Goal: Task Accomplishment & Management: Use online tool/utility

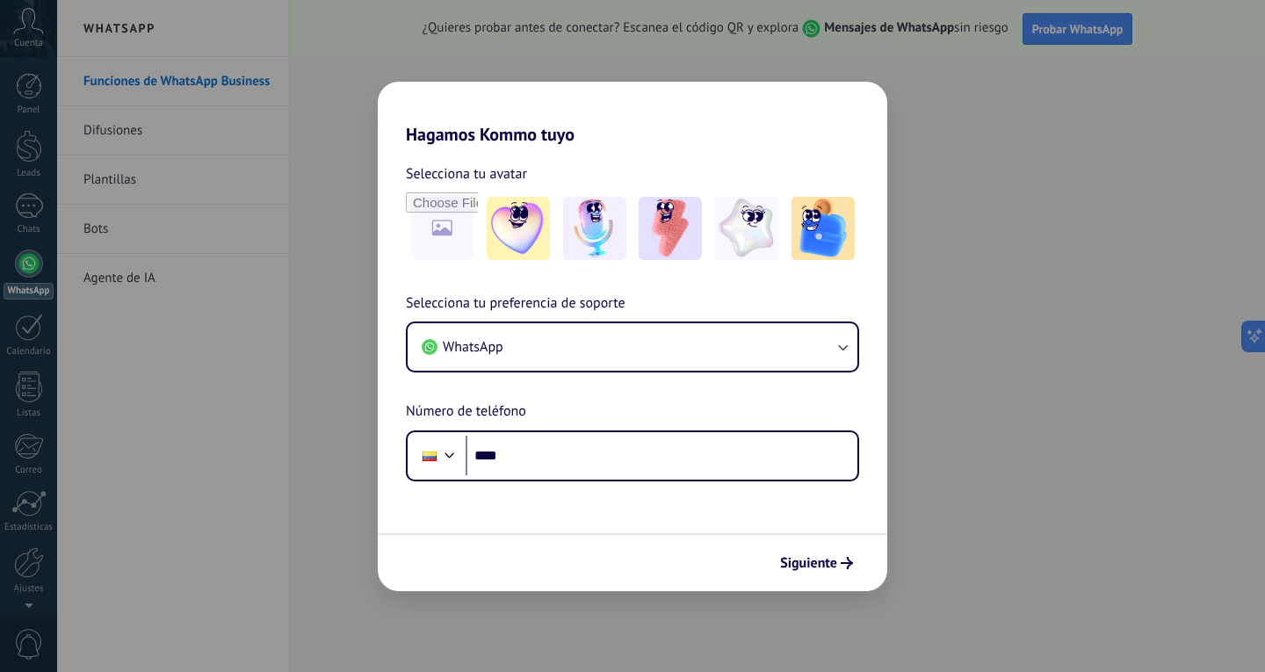
click at [1096, 328] on div "Hagamos Kommo tuyo Selecciona tu avatar Selecciona tu preferencia de soporte Wh…" at bounding box center [632, 336] width 1265 height 672
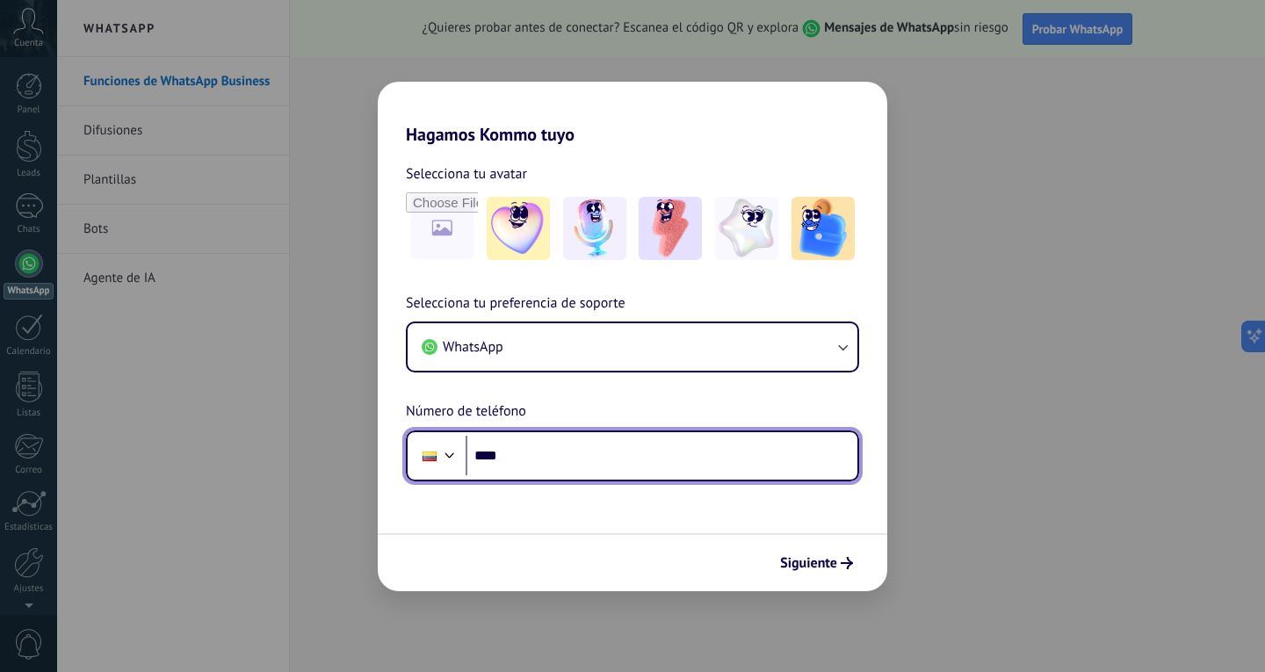
click at [532, 457] on input "****" at bounding box center [662, 456] width 392 height 40
drag, startPoint x: 546, startPoint y: 451, endPoint x: 478, endPoint y: 459, distance: 68.1
click at [472, 455] on input "****" at bounding box center [662, 456] width 392 height 40
click at [526, 452] on input "*" at bounding box center [662, 456] width 392 height 40
type input "**"
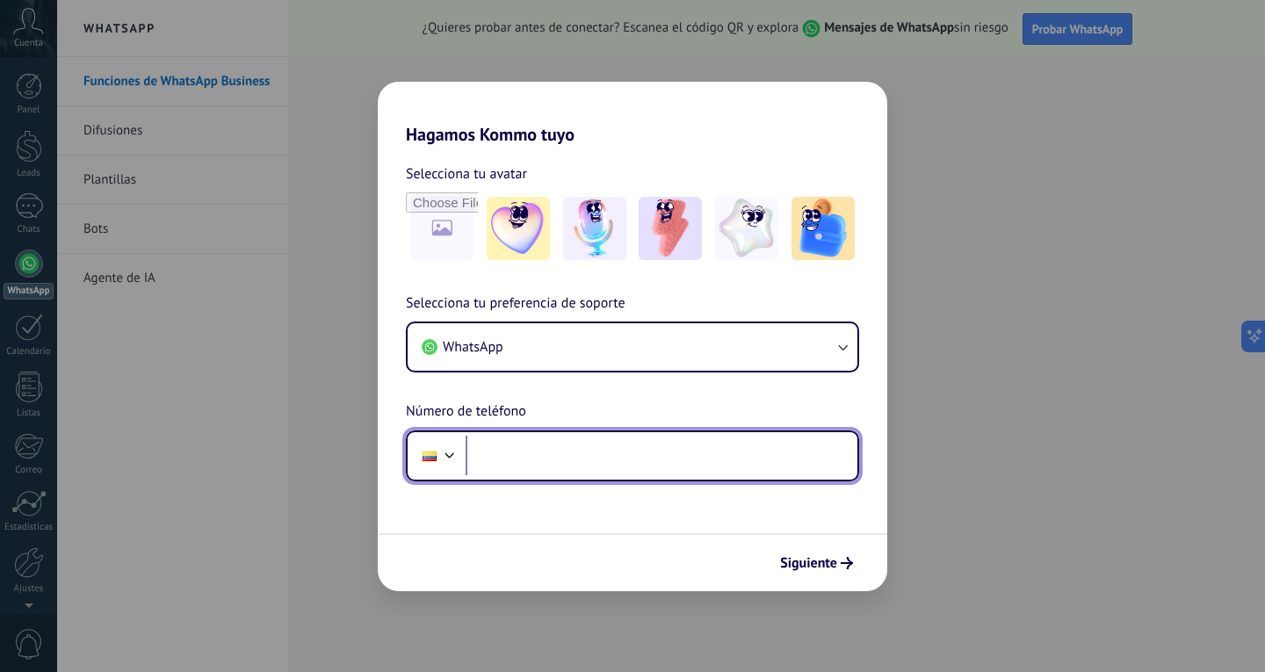
paste input "**********"
type input "**********"
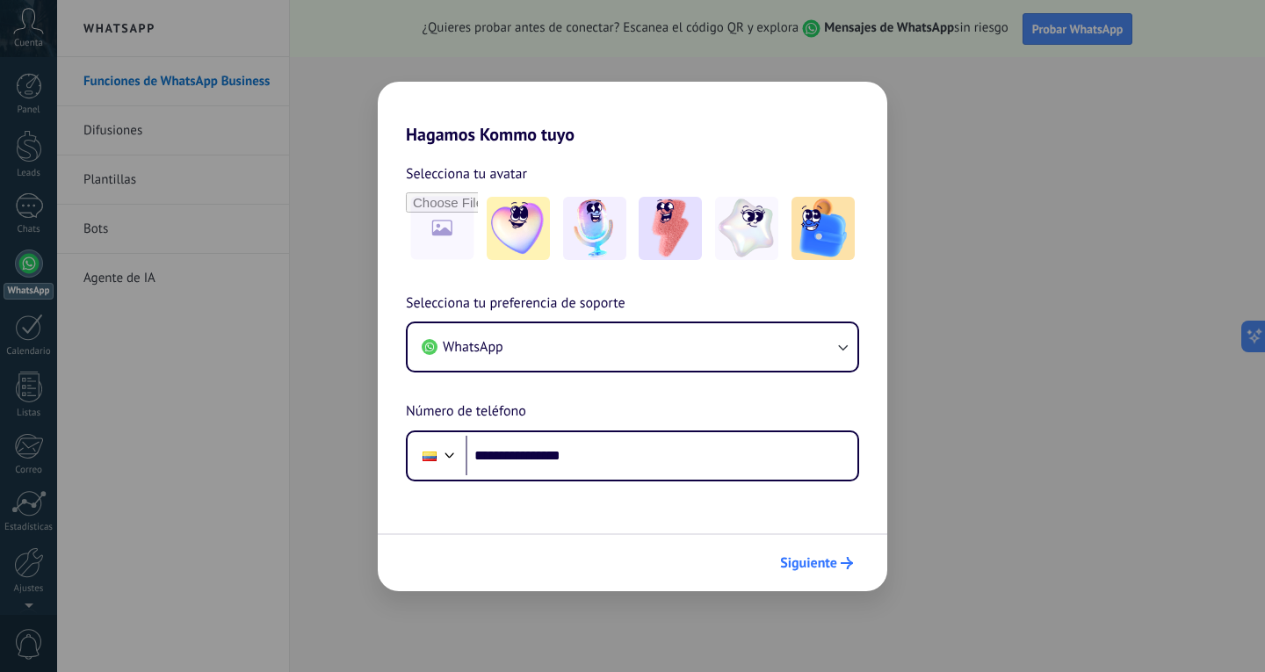
click at [822, 569] on span "Siguiente" at bounding box center [808, 563] width 57 height 12
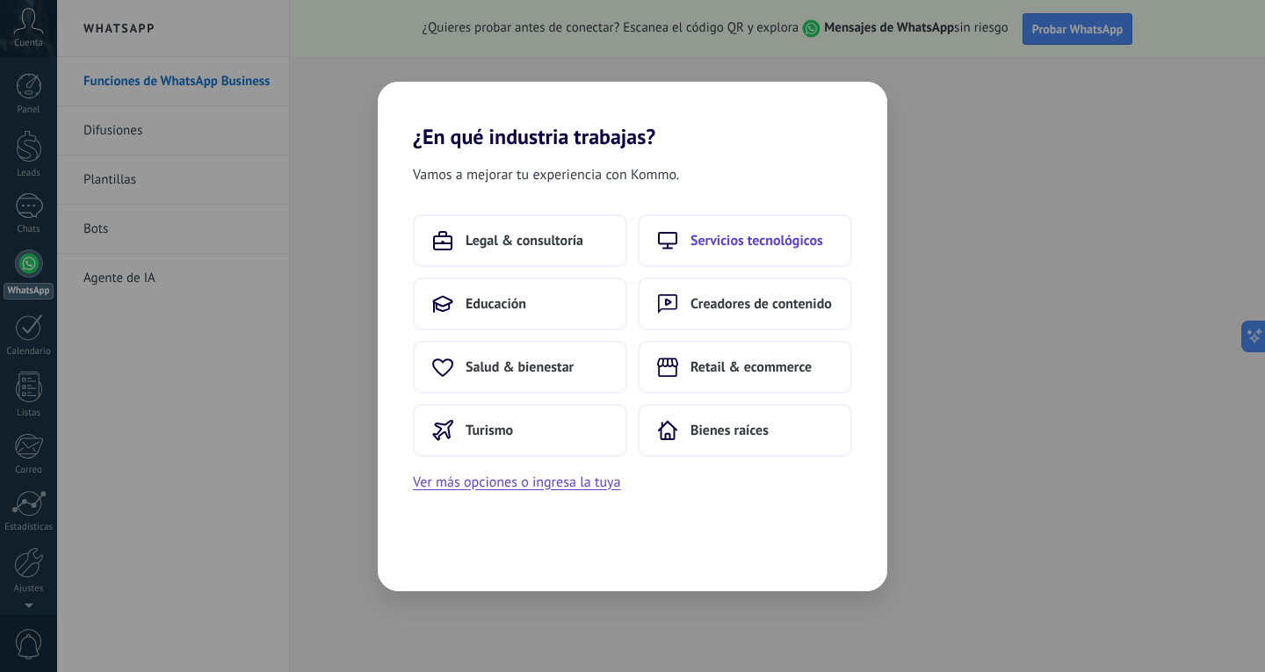
click at [704, 257] on button "Servicios tecnológicos" at bounding box center [745, 240] width 214 height 53
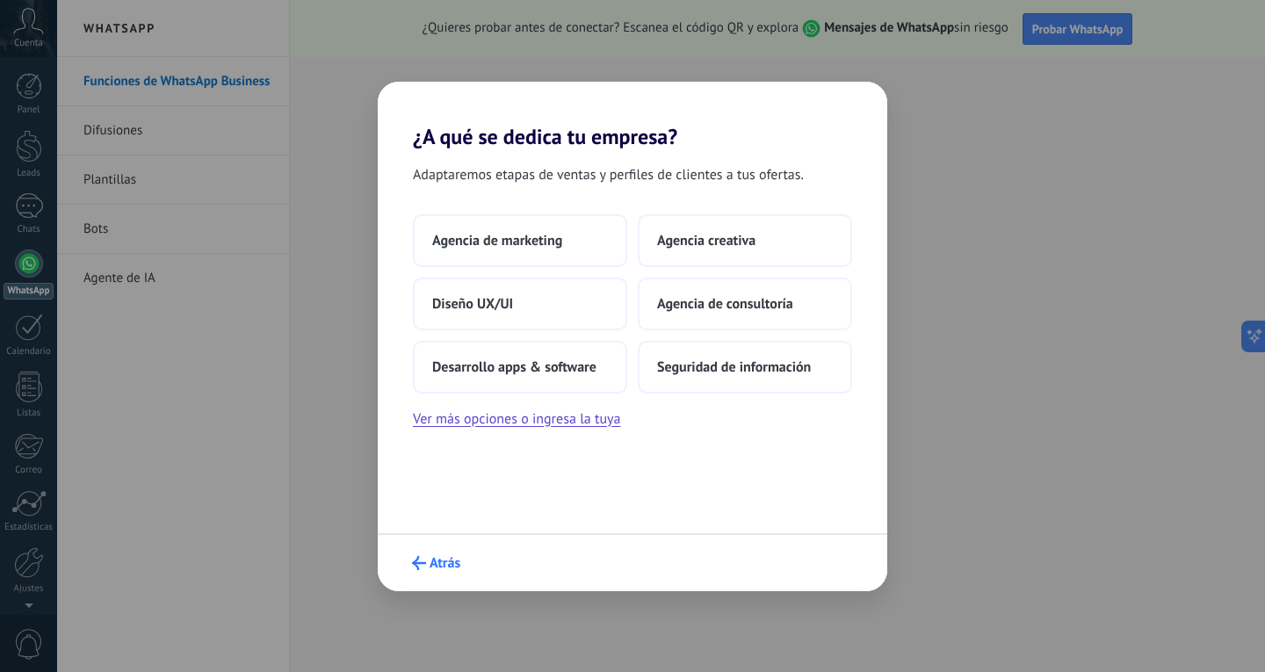
click at [446, 567] on span "Atrás" at bounding box center [445, 563] width 31 height 12
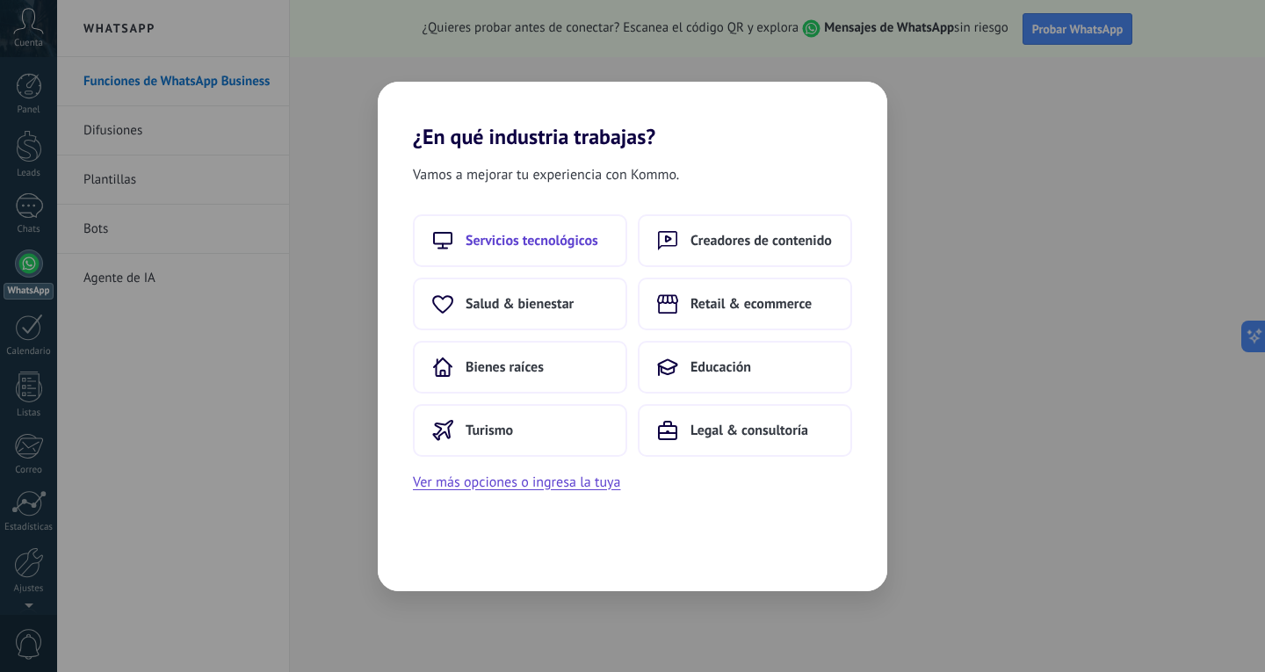
click at [548, 250] on button "Servicios tecnológicos" at bounding box center [520, 240] width 214 height 53
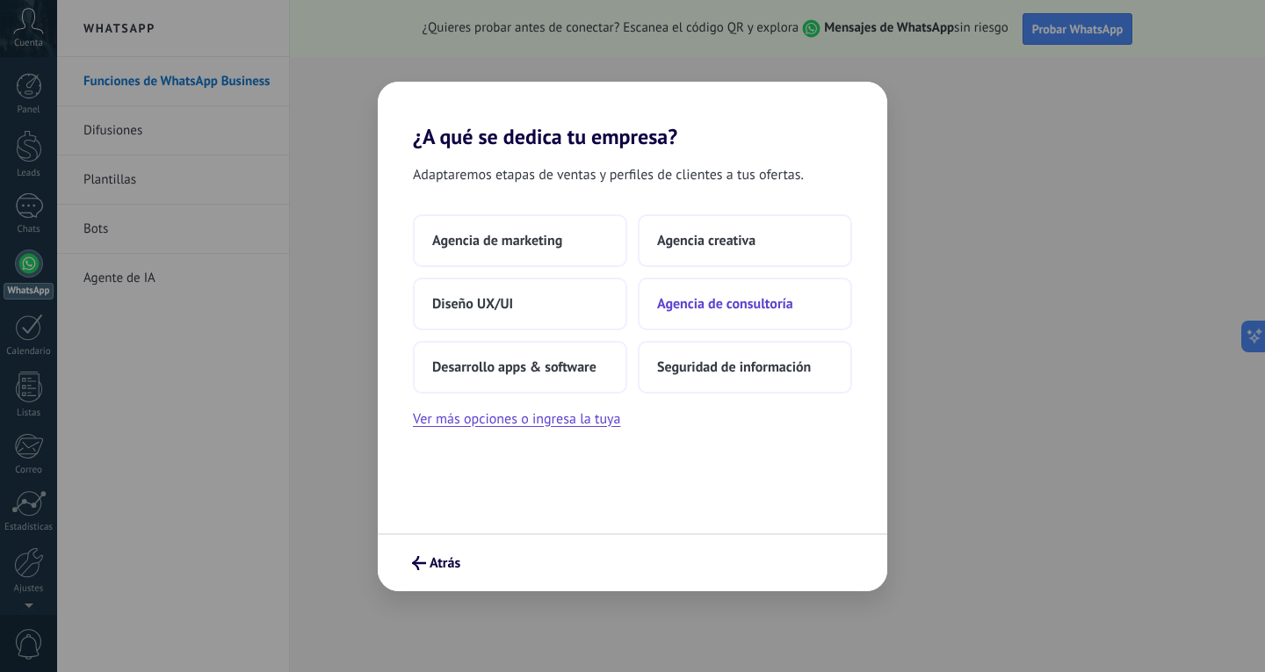
click at [712, 315] on button "Agencia de consultoría" at bounding box center [745, 304] width 214 height 53
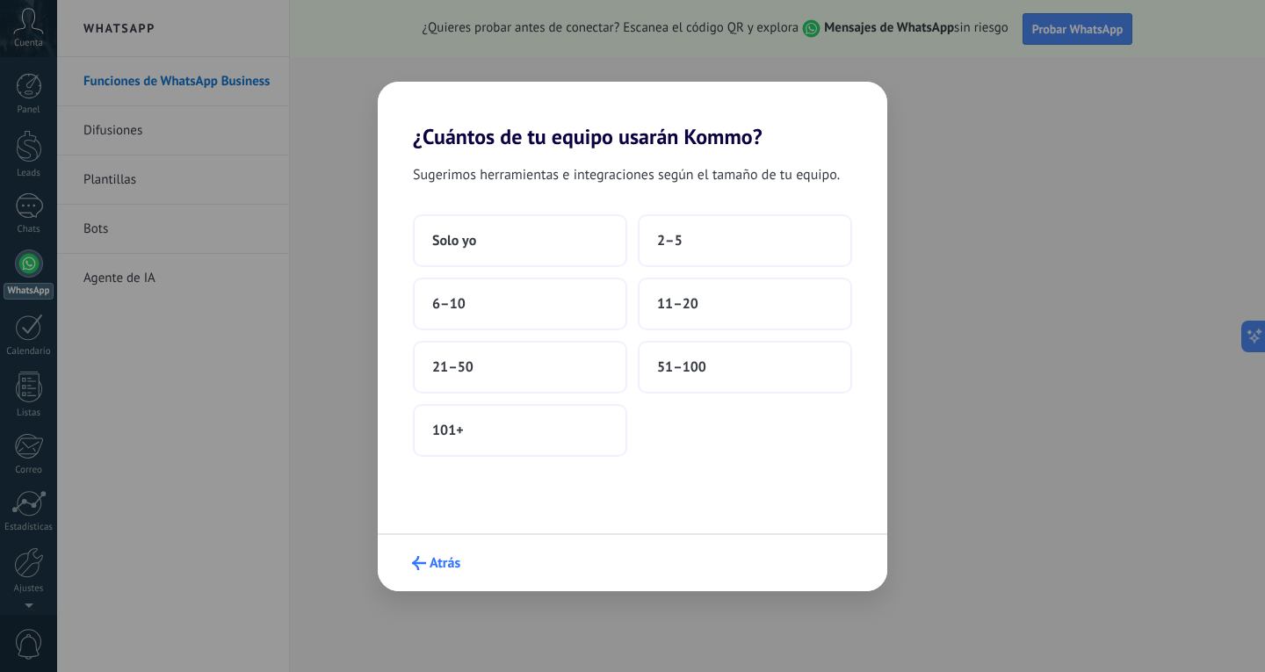
click at [446, 557] on span "Atrás" at bounding box center [445, 563] width 31 height 12
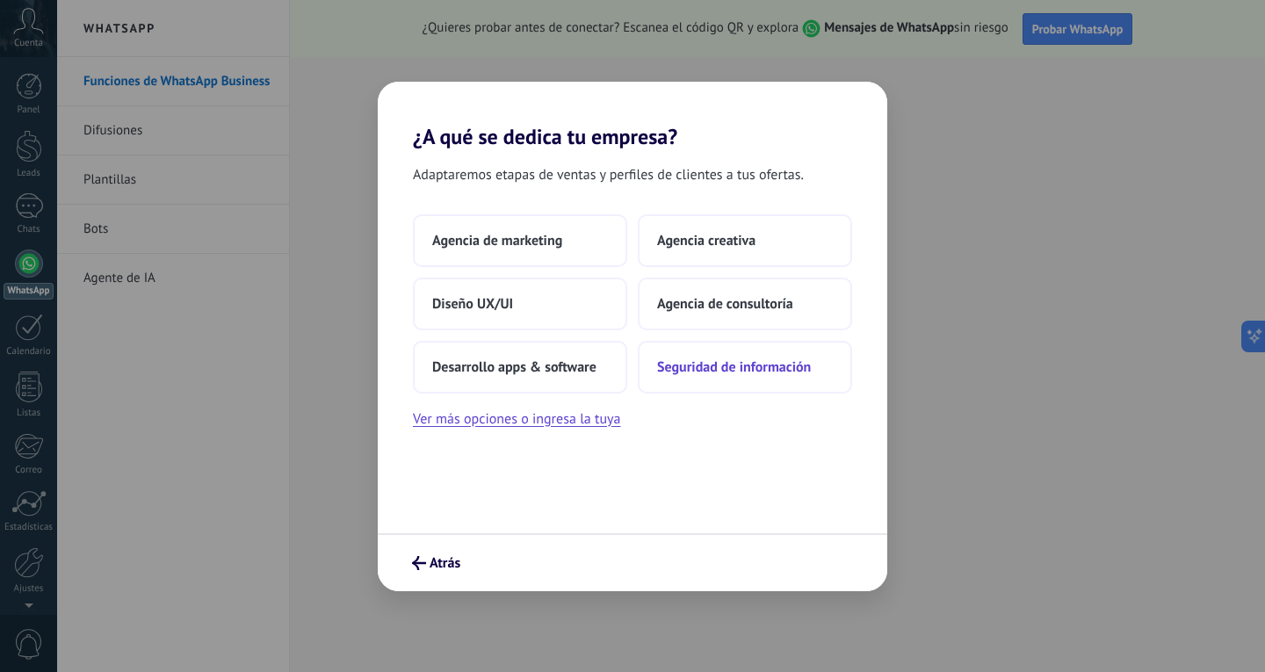
click at [719, 359] on span "Seguridad de información" at bounding box center [734, 368] width 154 height 18
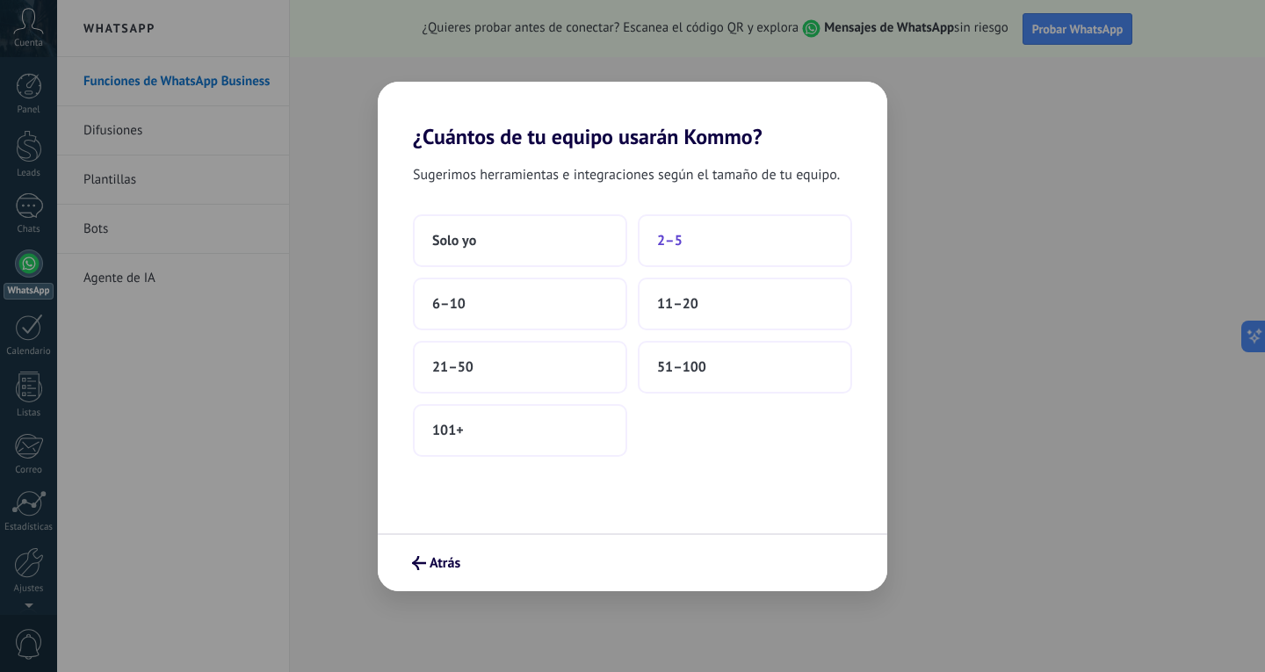
click at [754, 238] on button "2–5" at bounding box center [745, 240] width 214 height 53
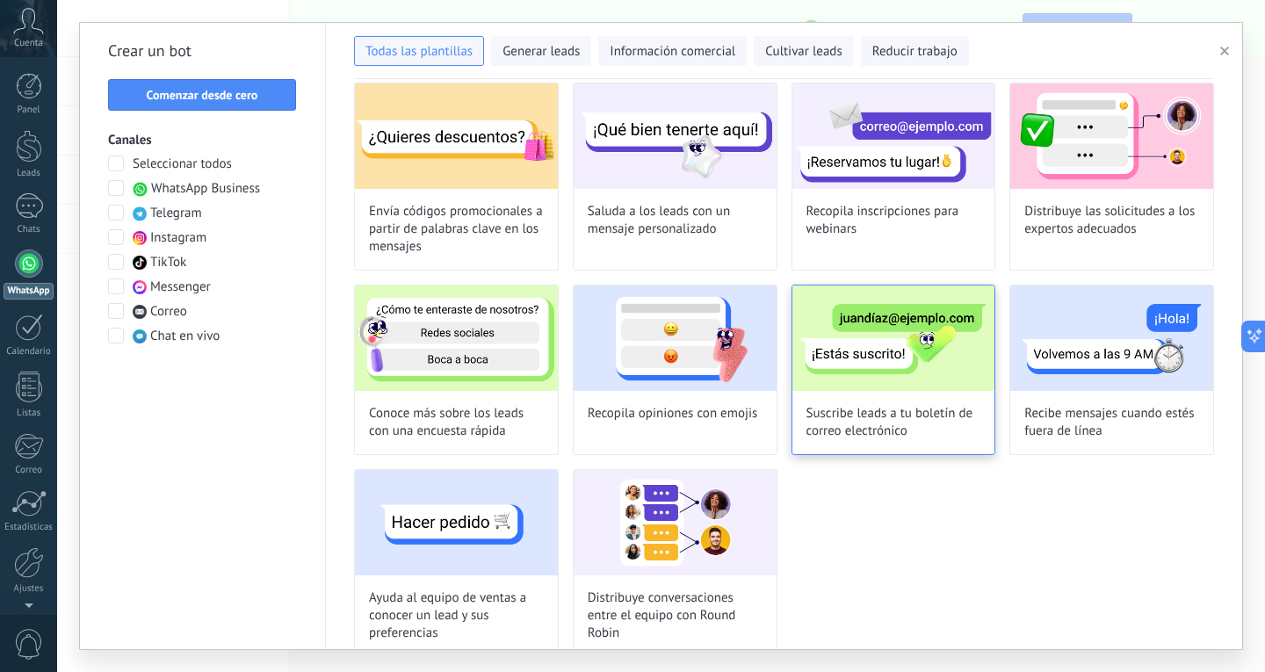
scroll to position [286, 0]
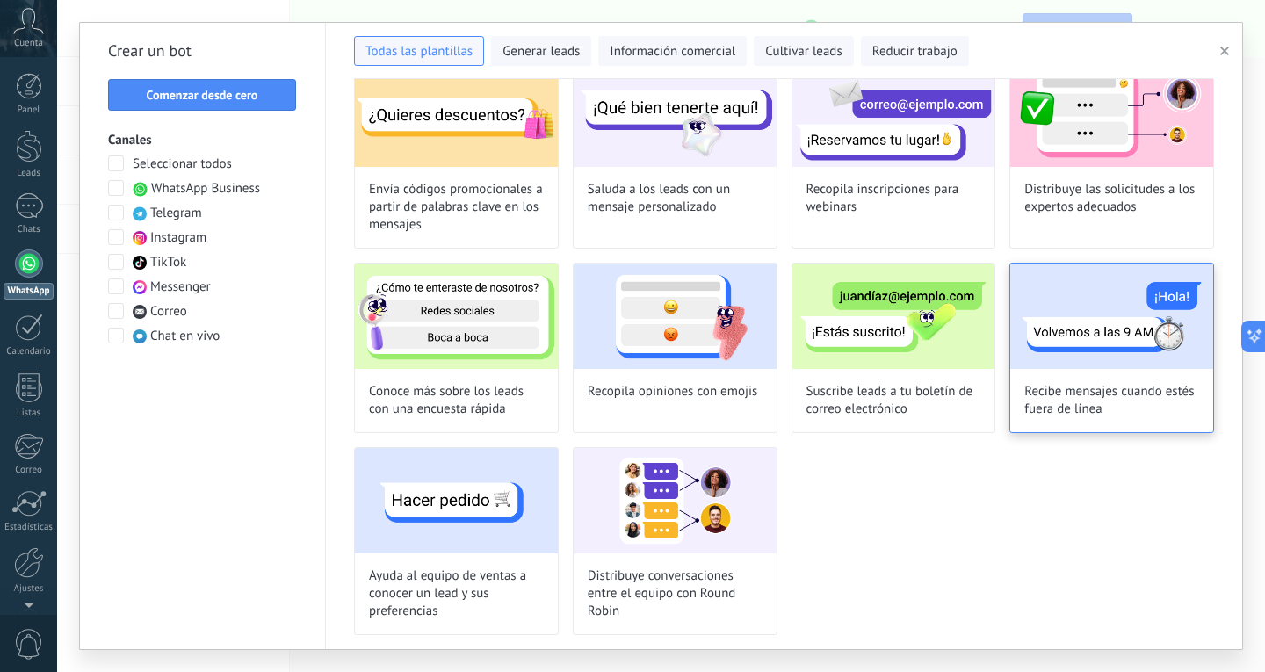
click at [1124, 354] on img at bounding box center [1112, 316] width 203 height 105
type input "**********"
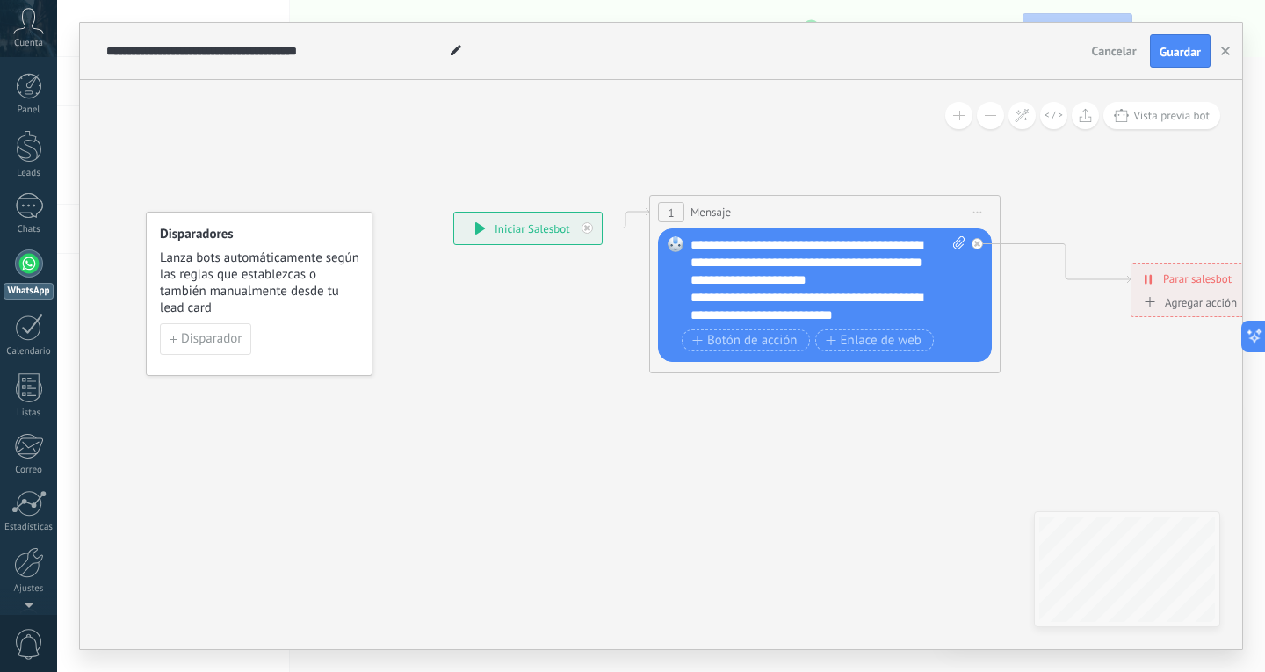
click at [470, 235] on div "**********" at bounding box center [528, 229] width 148 height 32
click at [481, 228] on icon at bounding box center [480, 228] width 10 height 12
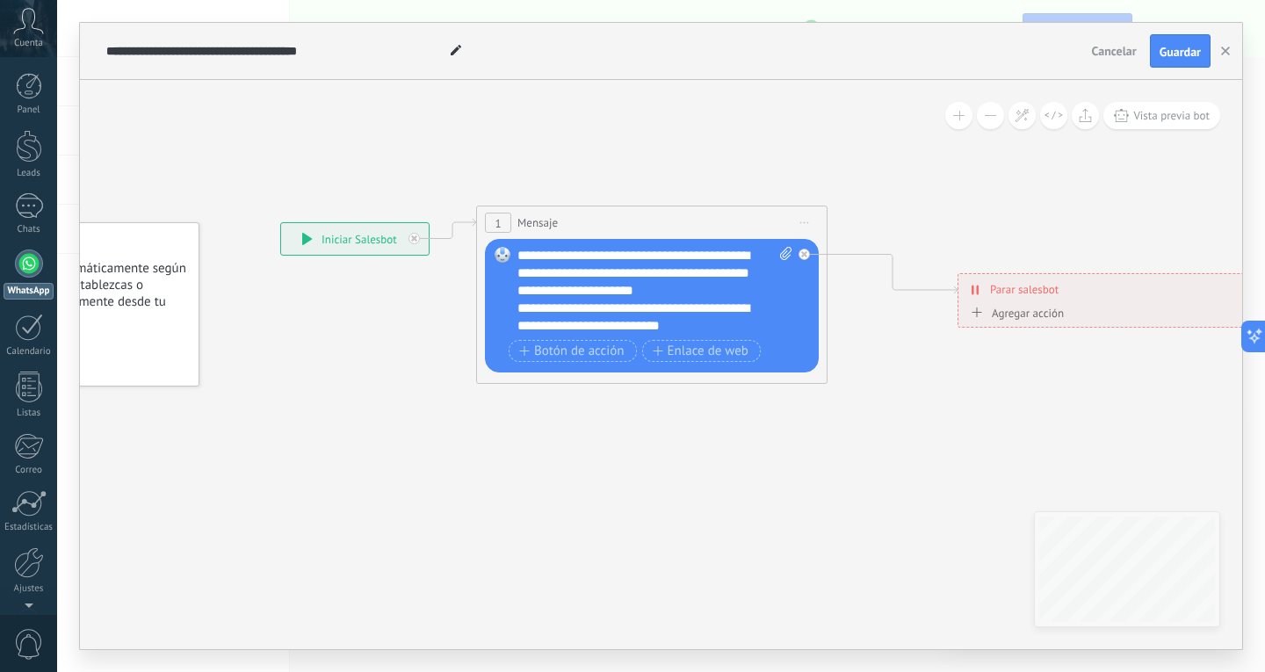
drag, startPoint x: 965, startPoint y: 402, endPoint x: 781, endPoint y: 409, distance: 183.8
click at [793, 410] on icon at bounding box center [783, 294] width 1885 height 1057
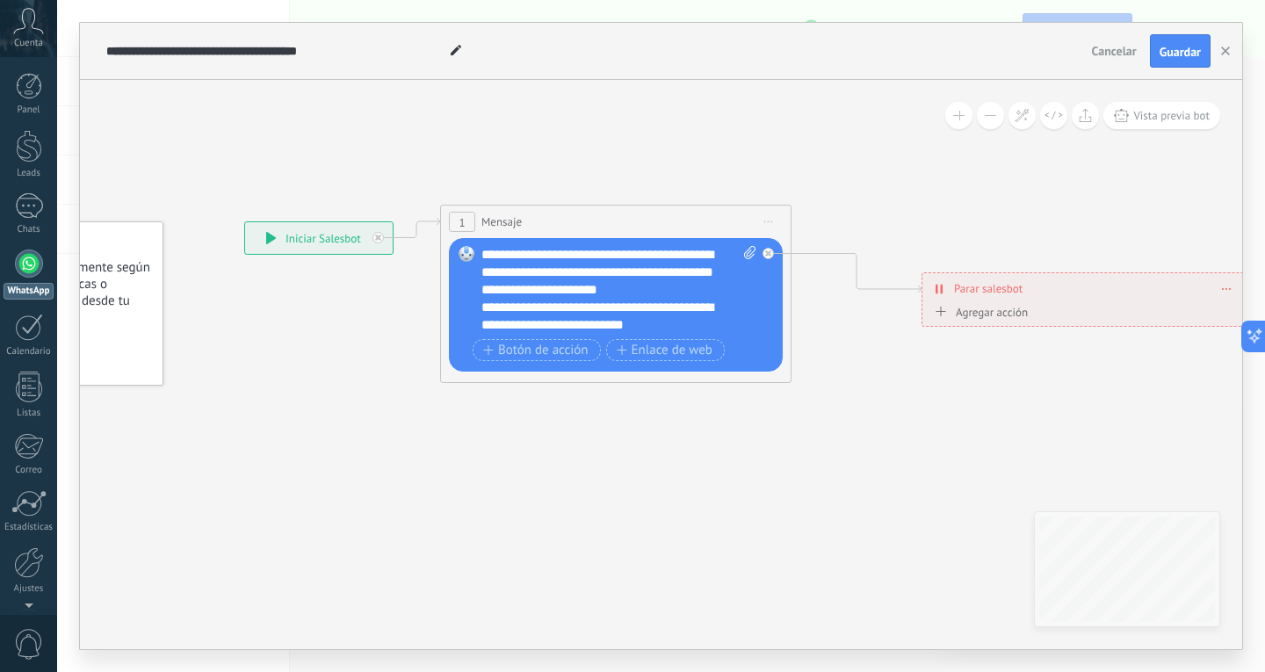
drag, startPoint x: 781, startPoint y: 409, endPoint x: 747, endPoint y: 409, distance: 34.3
click at [747, 409] on icon at bounding box center [747, 293] width 1885 height 1057
click at [930, 286] on div "**********" at bounding box center [1082, 288] width 327 height 31
click at [1166, 53] on span "Guardar" at bounding box center [1180, 52] width 41 height 12
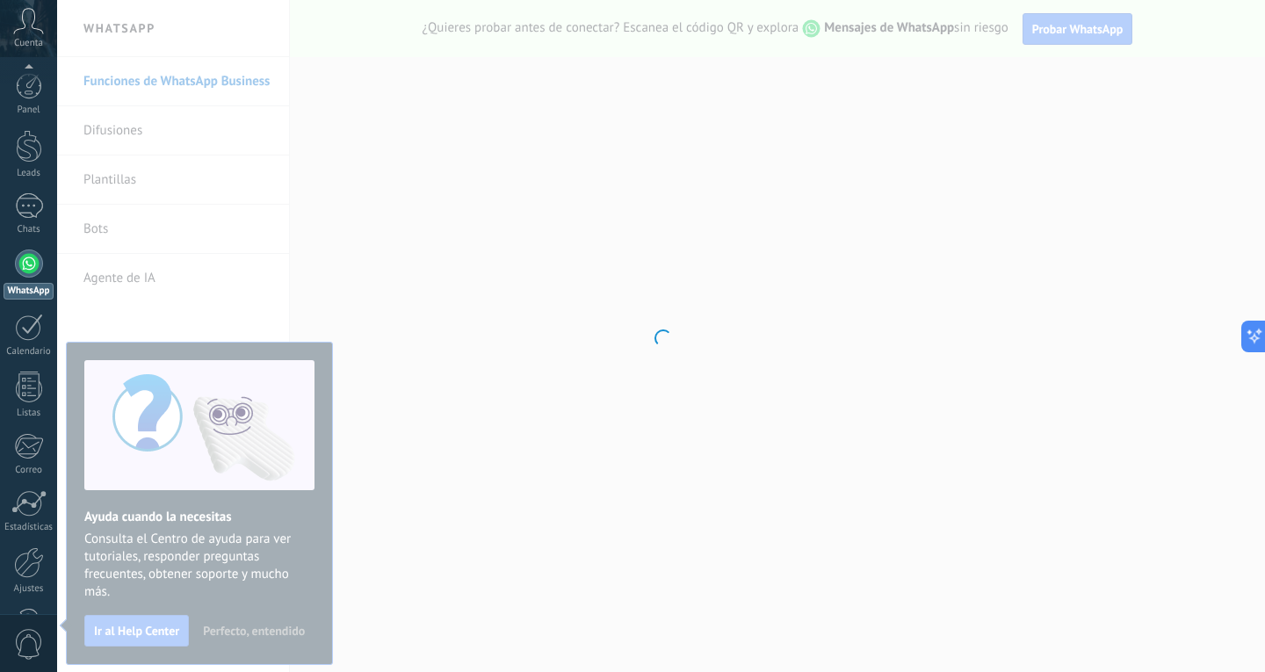
scroll to position [59, 0]
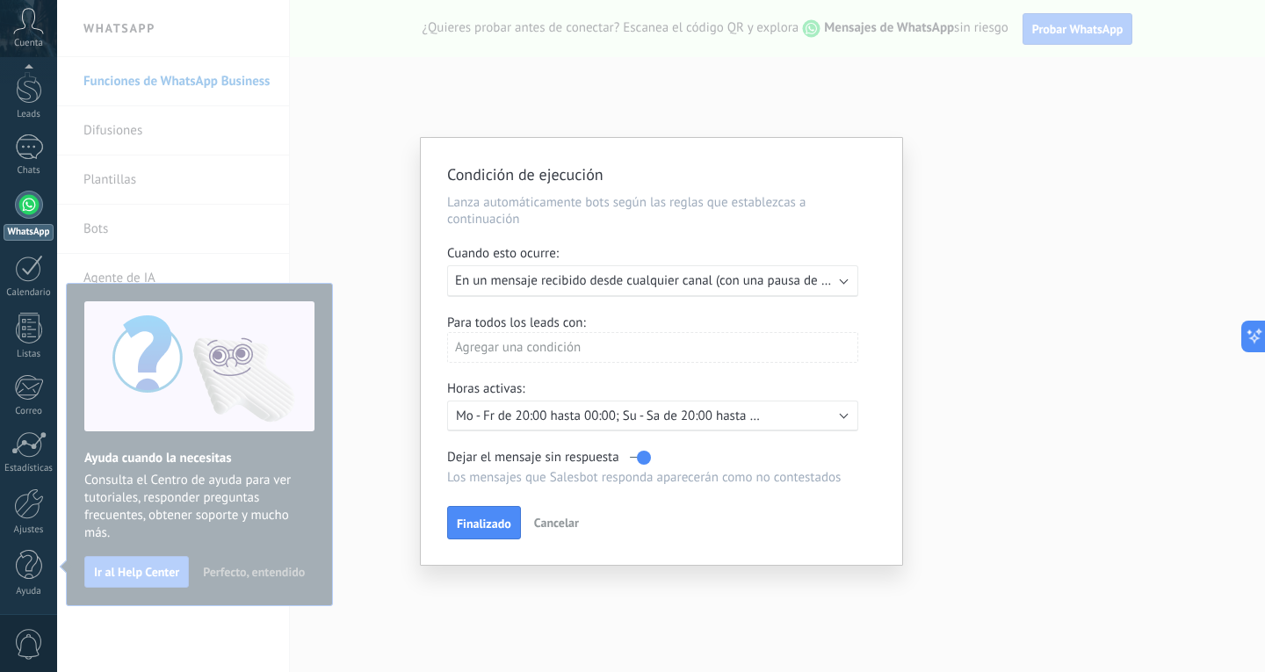
click at [547, 279] on span "En un mensaje recibido desde cualquier canal (con una pausa de un día)" at bounding box center [657, 280] width 405 height 17
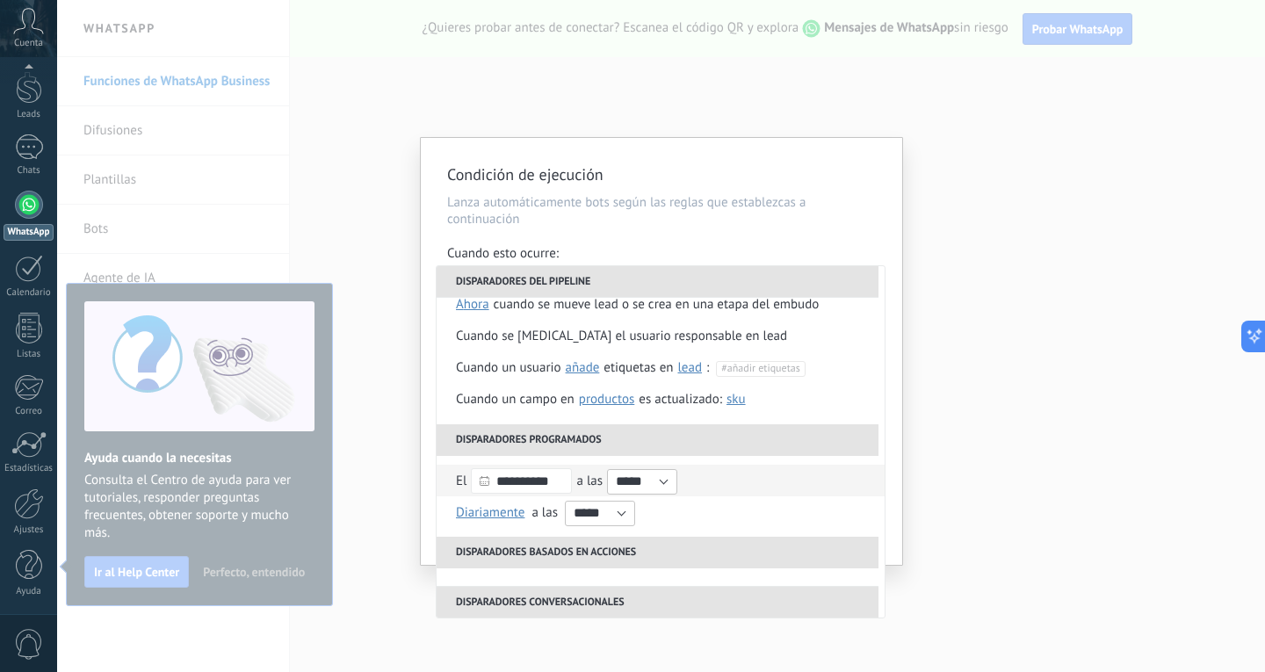
scroll to position [0, 0]
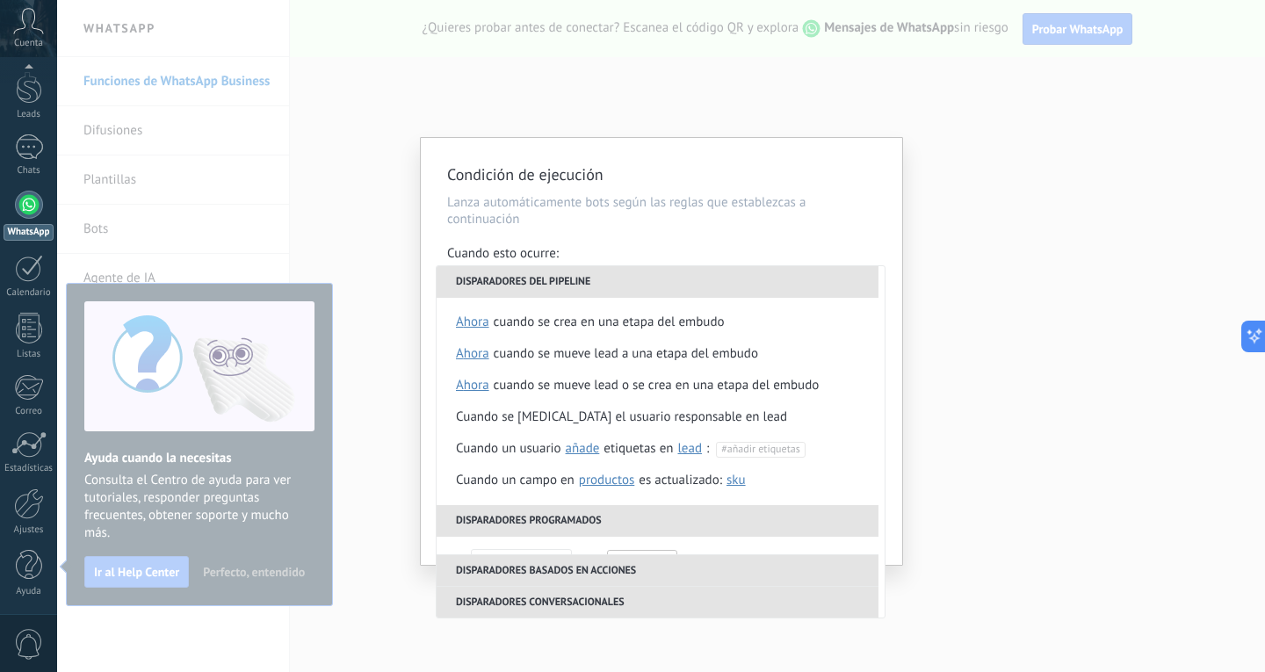
click at [738, 188] on div "**********" at bounding box center [662, 351] width 482 height 427
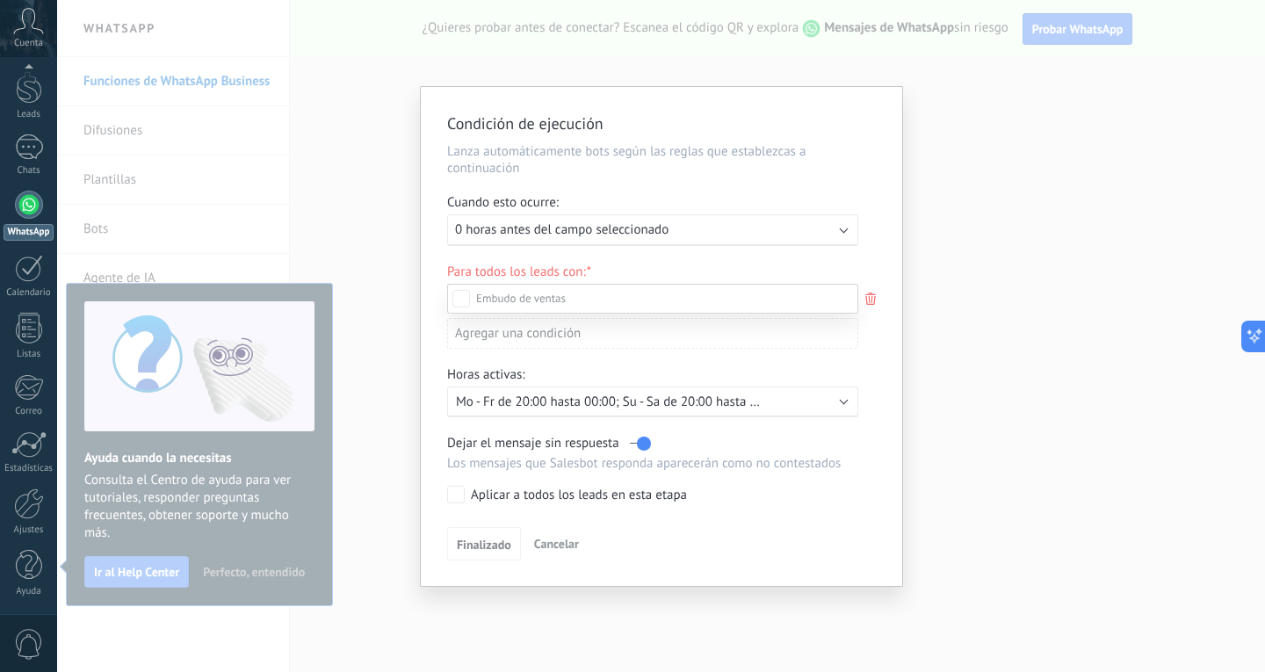
click at [952, 300] on div at bounding box center [661, 336] width 1208 height 672
click at [955, 301] on div "Condición de ejecución Lanza automáticamente bots según las reglas que establez…" at bounding box center [661, 336] width 1208 height 672
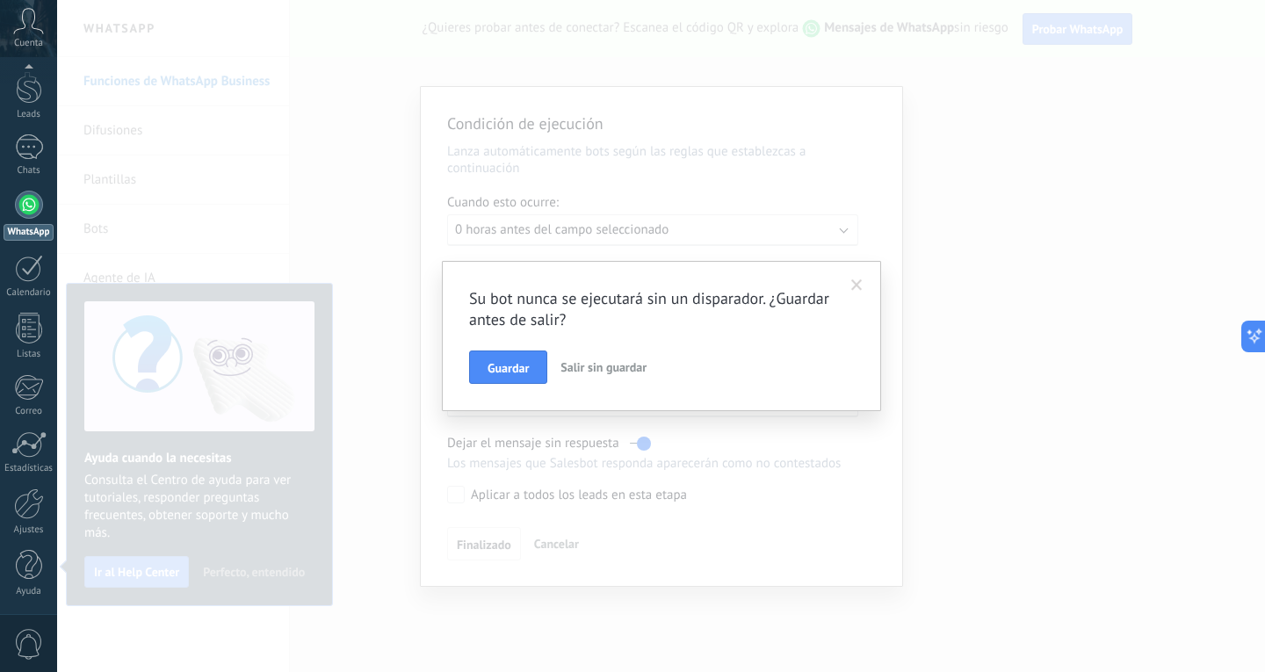
click at [570, 369] on span "Salir sin guardar" at bounding box center [604, 367] width 86 height 16
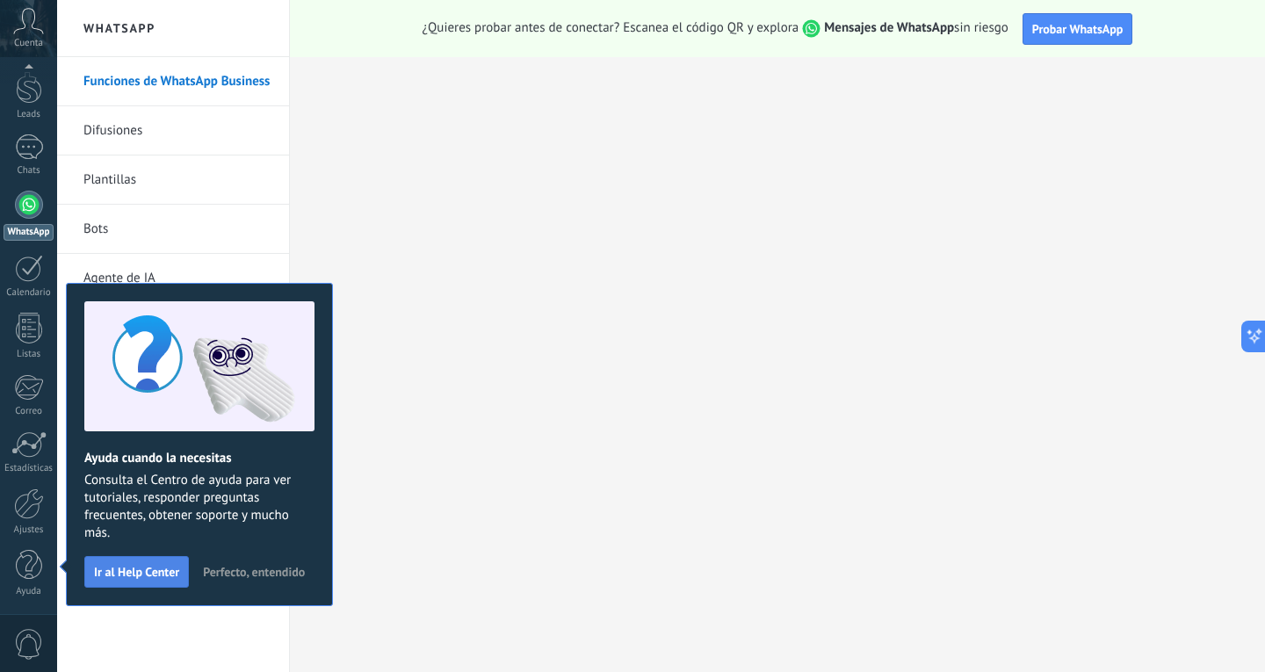
click at [142, 581] on button "Ir al Help Center" at bounding box center [136, 572] width 105 height 32
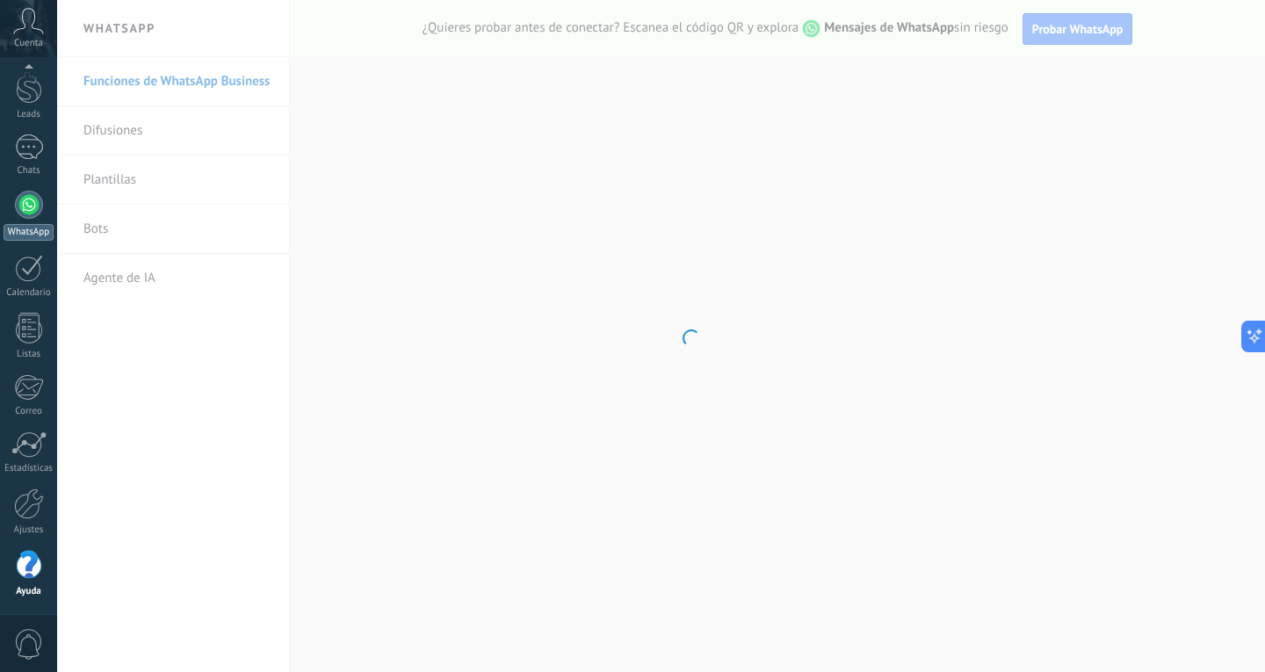
click at [35, 215] on div at bounding box center [29, 205] width 28 height 28
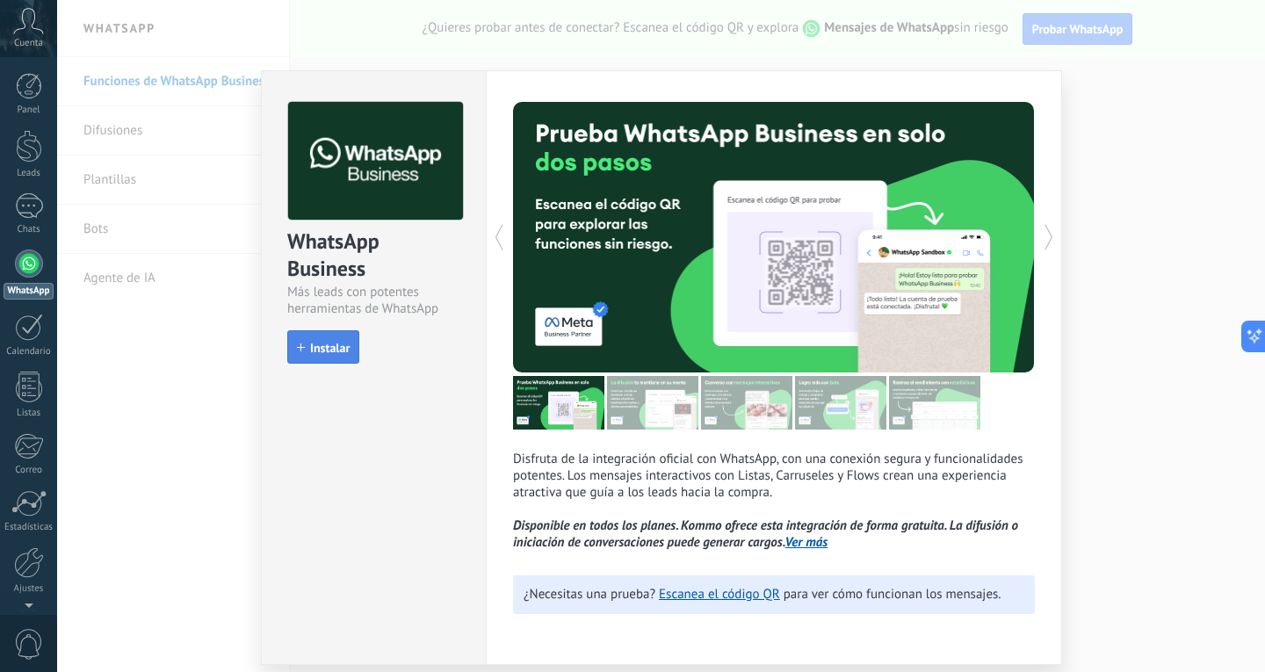
click at [298, 342] on span "Instalar" at bounding box center [323, 348] width 53 height 12
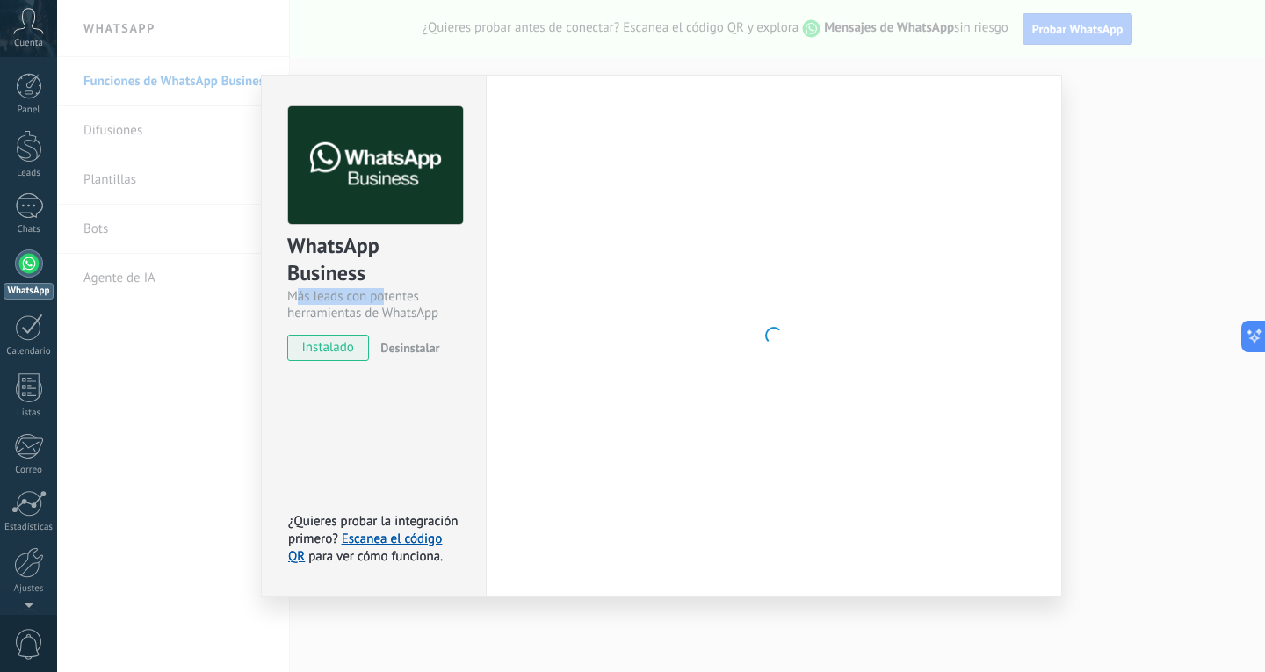
drag, startPoint x: 298, startPoint y: 297, endPoint x: 381, endPoint y: 295, distance: 83.5
click at [381, 295] on div "Más leads con potentes herramientas de WhatsApp" at bounding box center [373, 304] width 173 height 33
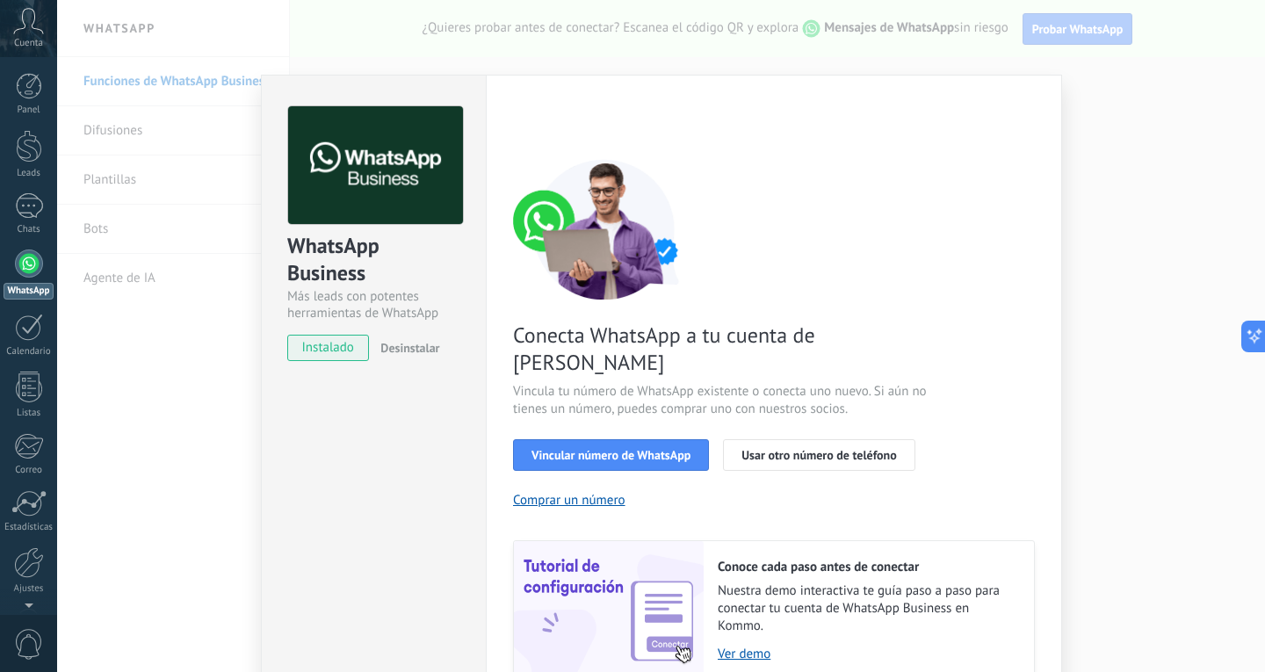
click at [168, 322] on div "WhatsApp Business Más leads con potentes herramientas de WhatsApp instalado Des…" at bounding box center [661, 336] width 1208 height 672
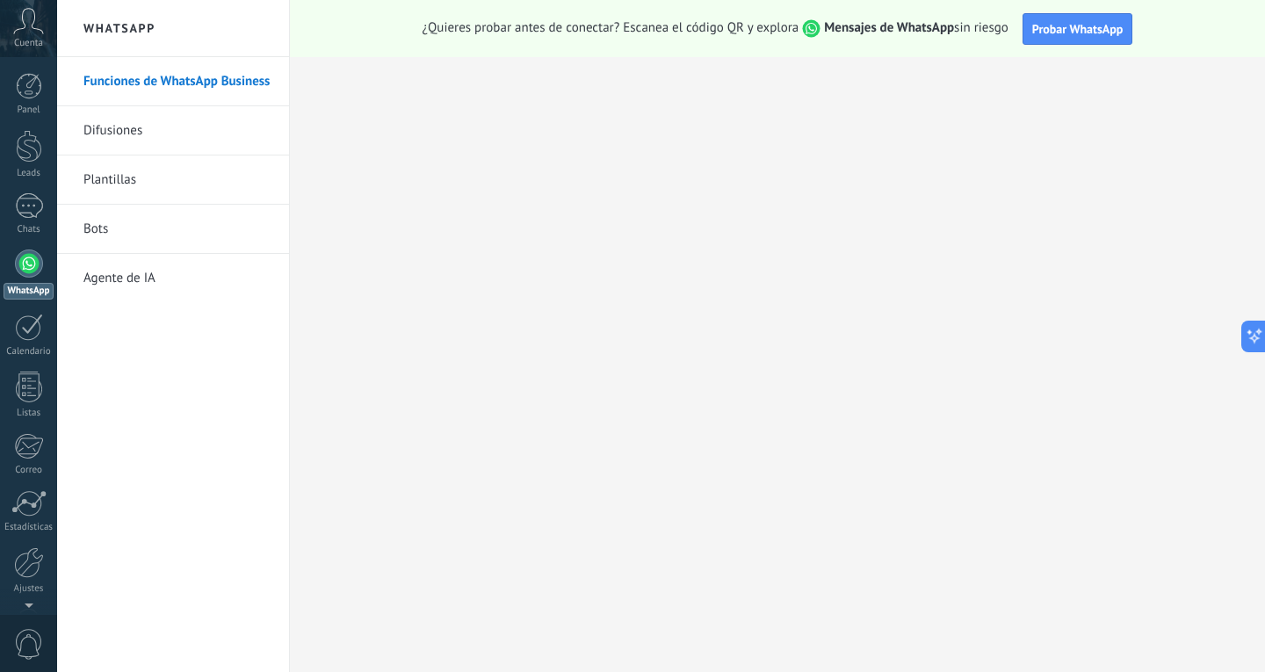
click at [147, 127] on link "Difusiones" at bounding box center [177, 130] width 188 height 49
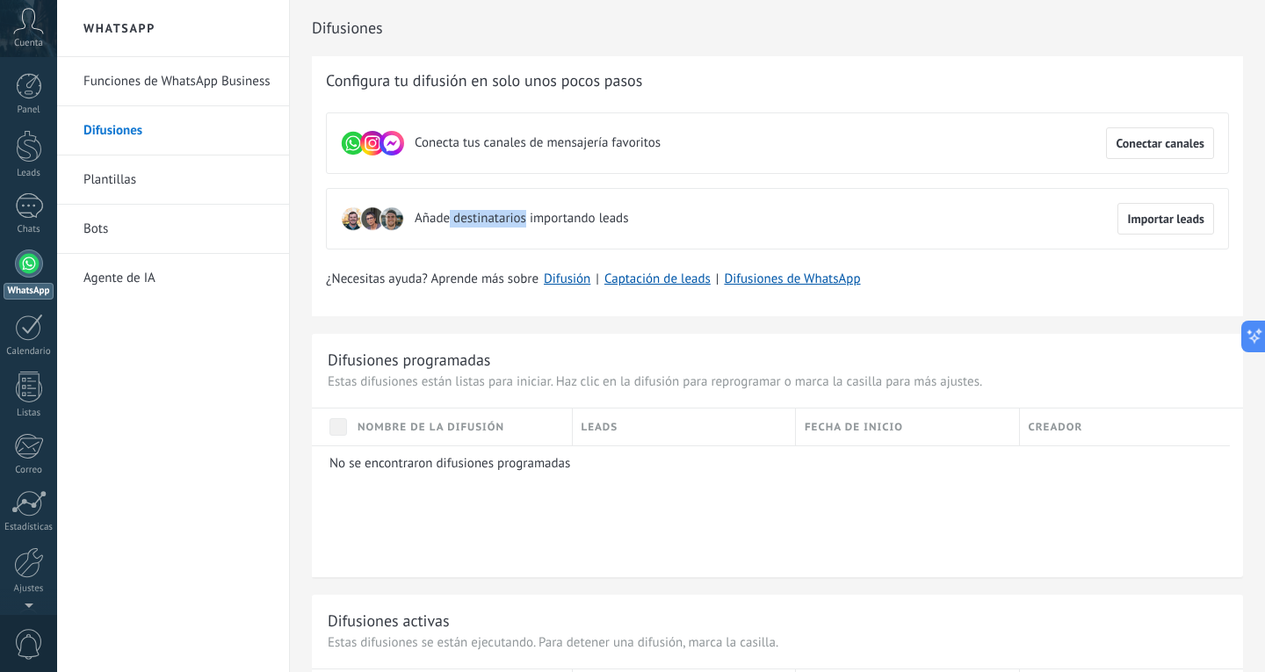
drag, startPoint x: 451, startPoint y: 229, endPoint x: 526, endPoint y: 228, distance: 75.6
click at [526, 228] on div "Añade destinatarios importando leads" at bounding box center [484, 219] width 287 height 32
drag, startPoint x: 466, startPoint y: 145, endPoint x: 642, endPoint y: 140, distance: 176.7
click at [642, 140] on span "Conecta tus canales de mensajería favoritos" at bounding box center [538, 143] width 246 height 18
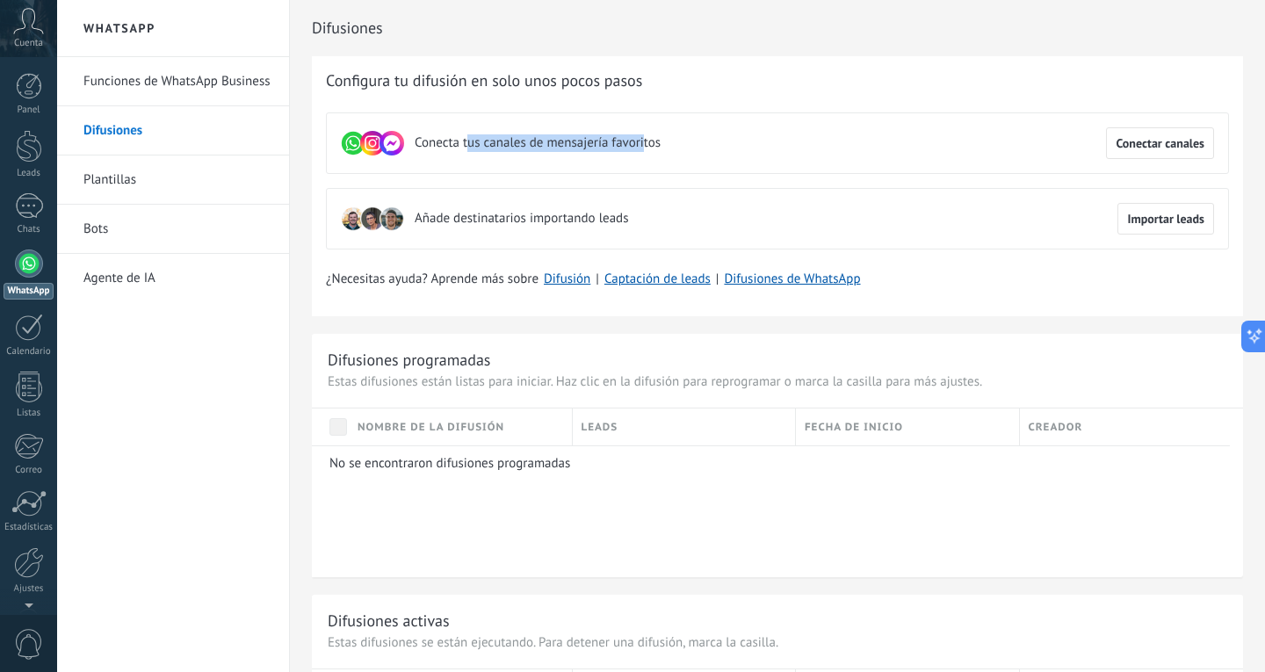
click at [642, 140] on span "Conecta tus canales de mensajería favoritos" at bounding box center [538, 143] width 246 height 18
click at [145, 186] on link "Plantillas" at bounding box center [177, 180] width 188 height 49
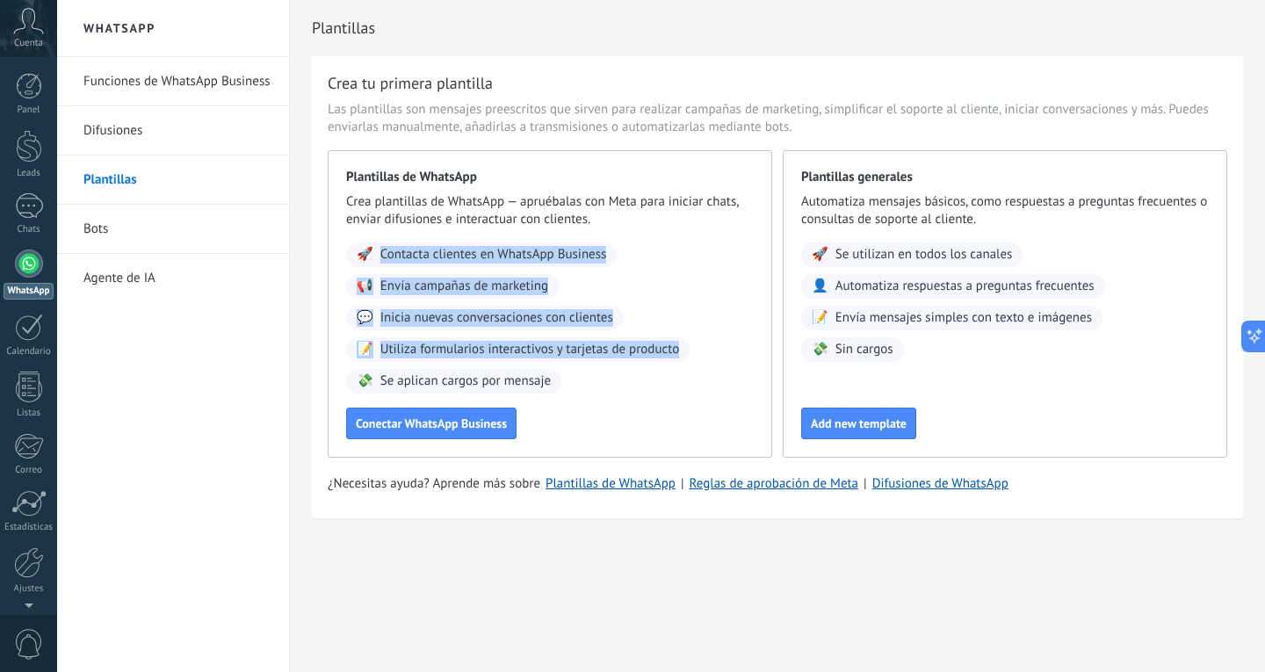
drag, startPoint x: 375, startPoint y: 260, endPoint x: 702, endPoint y: 256, distance: 326.9
click at [702, 256] on div "🚀 Contacta clientes en WhatsApp Business 📢 Envía campañas de marketing 💬 Inicia…" at bounding box center [550, 318] width 408 height 151
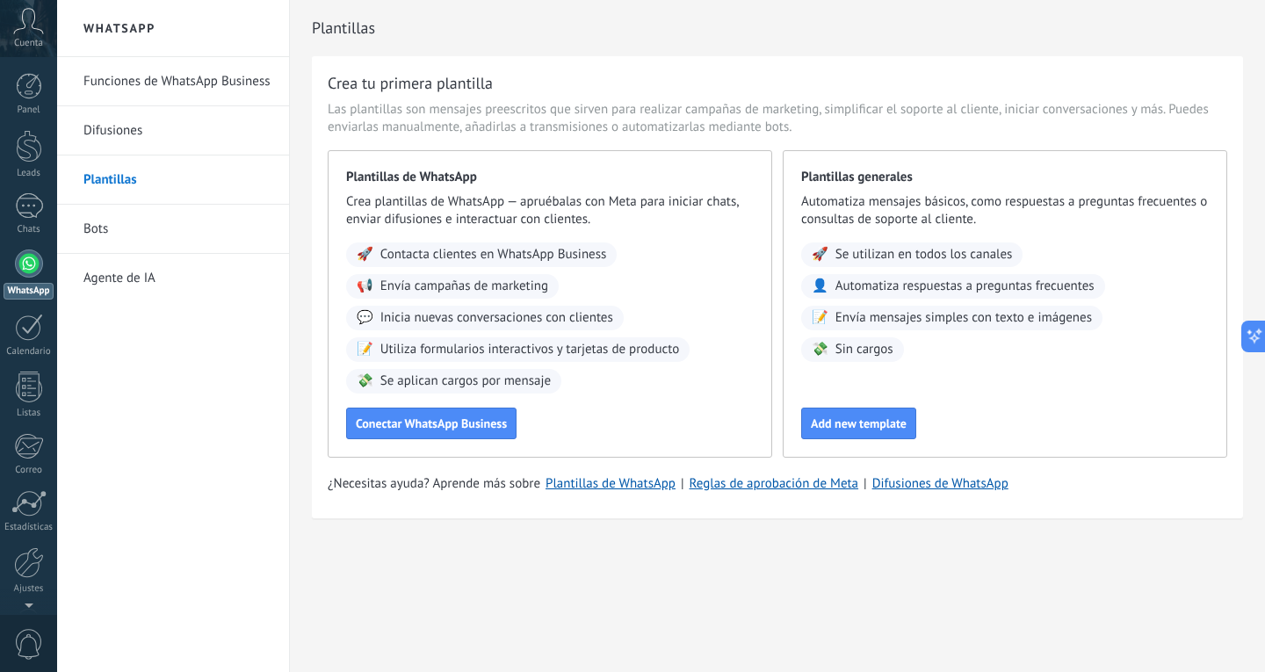
click at [740, 257] on div "🚀 Contacta clientes en WhatsApp Business 📢 Envía campañas de marketing 💬 Inicia…" at bounding box center [550, 318] width 408 height 151
drag, startPoint x: 489, startPoint y: 287, endPoint x: 520, endPoint y: 288, distance: 30.8
click at [520, 288] on span "Envía campañas de marketing" at bounding box center [464, 287] width 168 height 18
drag, startPoint x: 399, startPoint y: 319, endPoint x: 566, endPoint y: 315, distance: 167.0
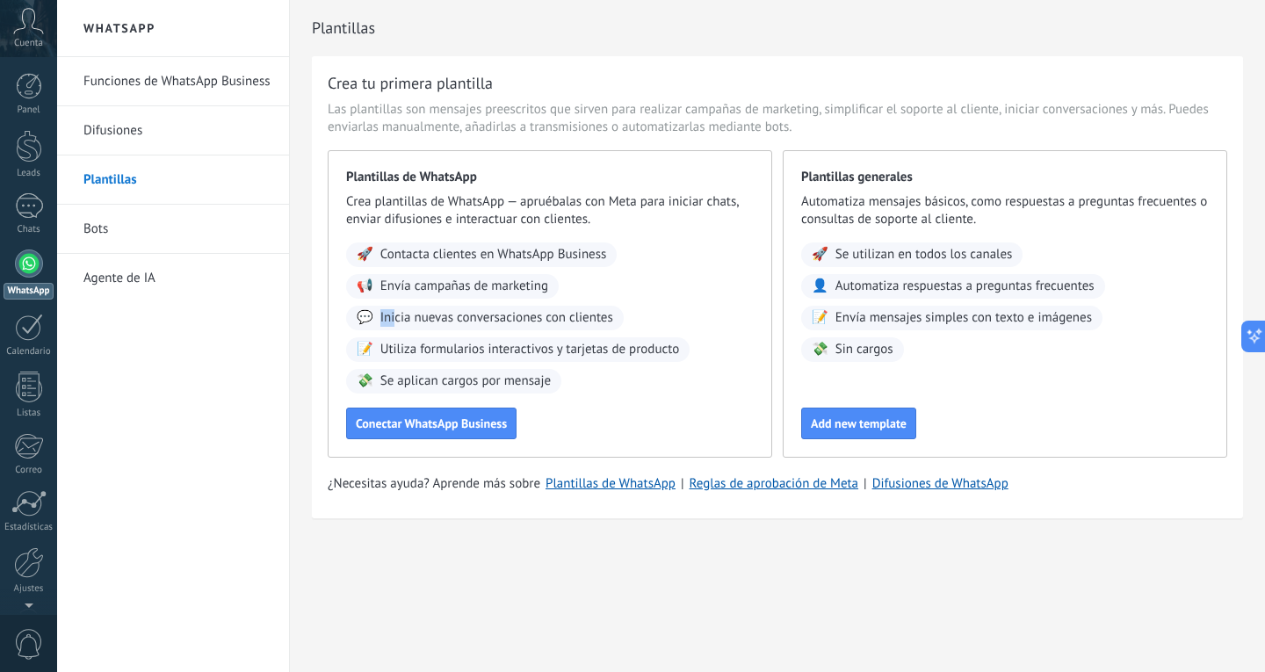
click at [565, 315] on span "Inicia nuevas conversaciones con clientes" at bounding box center [496, 318] width 233 height 18
click at [566, 315] on span "Inicia nuevas conversaciones con clientes" at bounding box center [496, 318] width 233 height 18
drag, startPoint x: 405, startPoint y: 353, endPoint x: 619, endPoint y: 338, distance: 214.9
click at [619, 338] on div "📝 Utiliza formularios interactivos y tarjetas de producto" at bounding box center [518, 349] width 344 height 25
drag, startPoint x: 408, startPoint y: 381, endPoint x: 524, endPoint y: 380, distance: 116.0
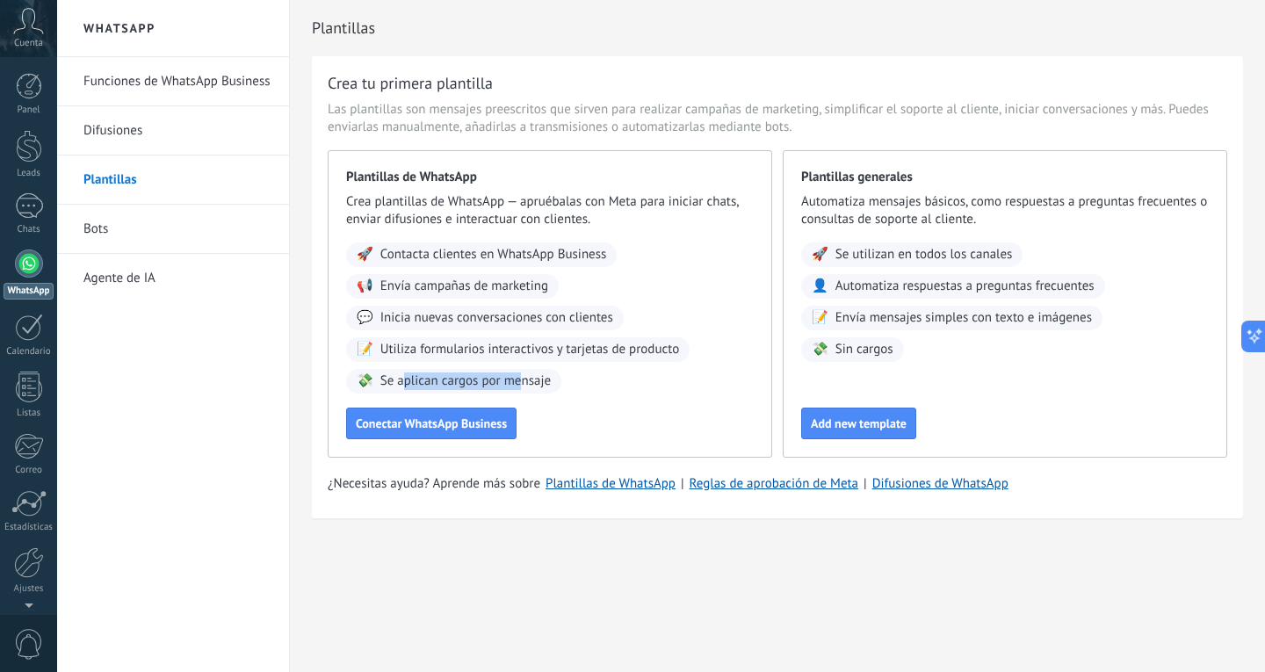
click at [524, 380] on span "Se aplican cargos por mensaje" at bounding box center [465, 382] width 170 height 18
drag, startPoint x: 836, startPoint y: 260, endPoint x: 996, endPoint y: 256, distance: 160.9
click at [996, 256] on div "🚀 Se utilizan en todos los canales" at bounding box center [911, 255] width 221 height 25
drag, startPoint x: 866, startPoint y: 284, endPoint x: 1028, endPoint y: 290, distance: 161.8
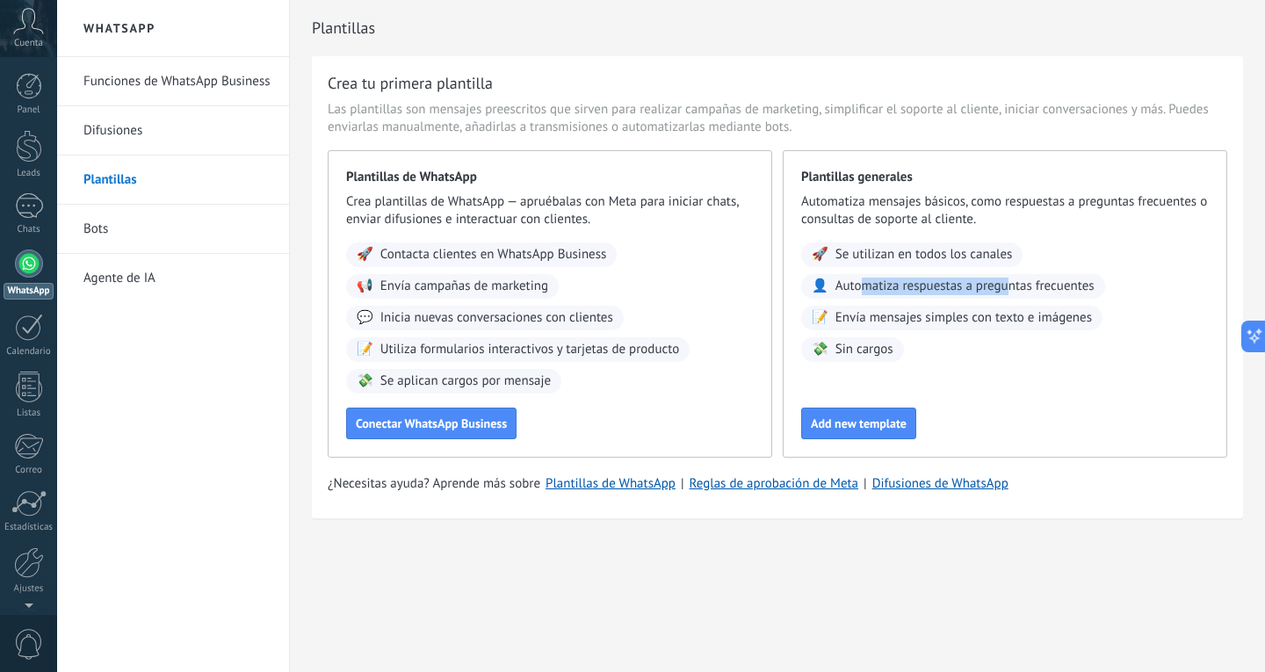
click at [1028, 290] on span "Automatiza respuestas a preguntas frecuentes" at bounding box center [965, 287] width 259 height 18
drag, startPoint x: 896, startPoint y: 312, endPoint x: 999, endPoint y: 312, distance: 102.8
click at [999, 312] on span "Envía mensajes simples con texto e imágenes" at bounding box center [964, 318] width 257 height 18
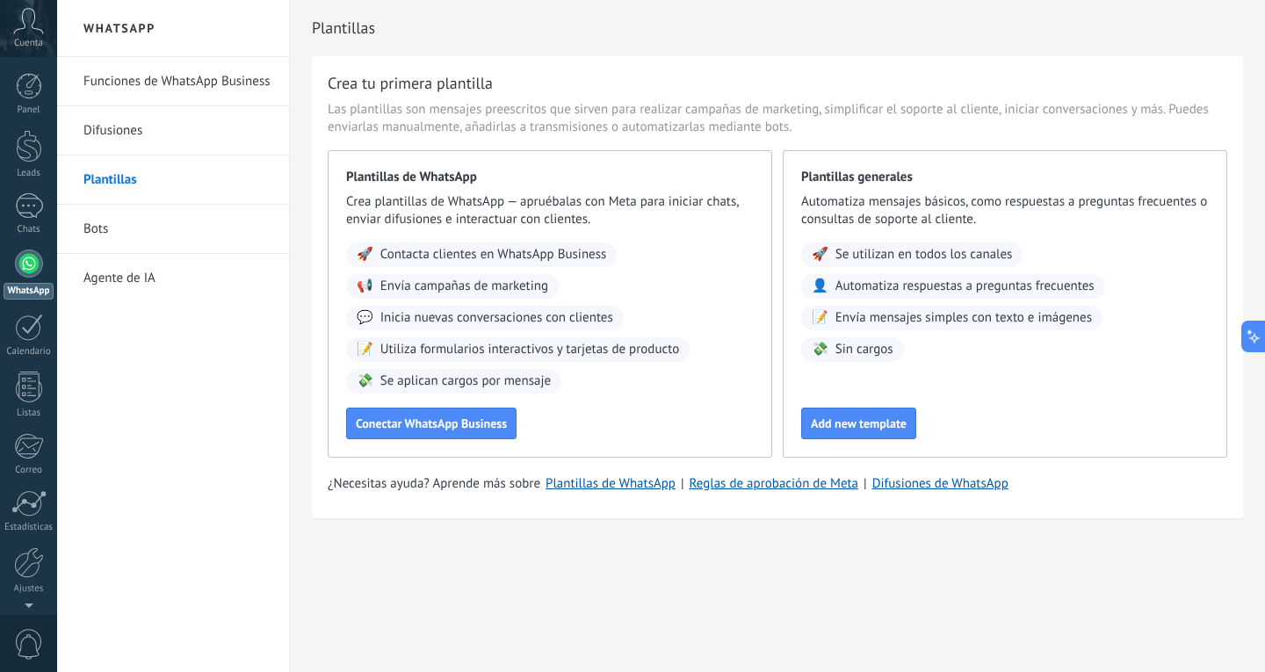
click at [906, 348] on div "🚀 Se utilizan en todos los canales 👤 Automatiza respuestas a preguntas frecuent…" at bounding box center [1005, 303] width 408 height 120
click at [955, 294] on div "👤 Automatiza respuestas a preguntas frecuentes" at bounding box center [953, 286] width 304 height 25
click at [955, 294] on span "Automatiza respuestas a preguntas frecuentes" at bounding box center [965, 287] width 259 height 18
click at [851, 417] on span "Add new template" at bounding box center [859, 423] width 96 height 12
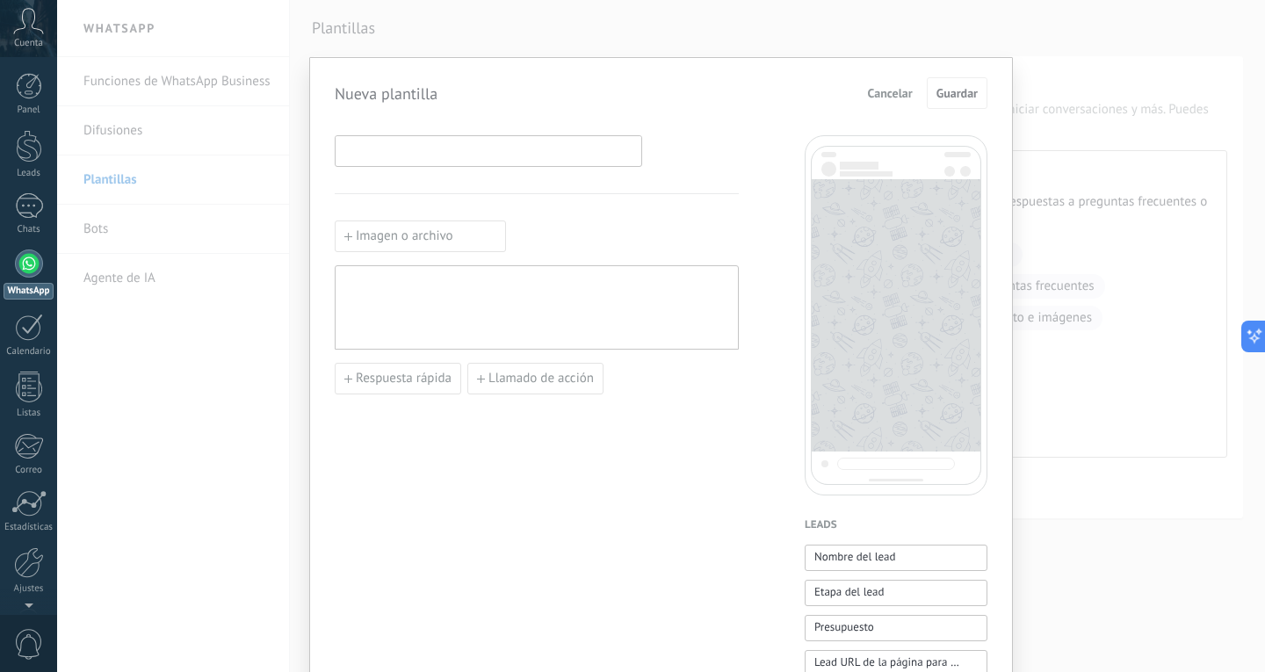
click at [415, 150] on input at bounding box center [489, 150] width 306 height 28
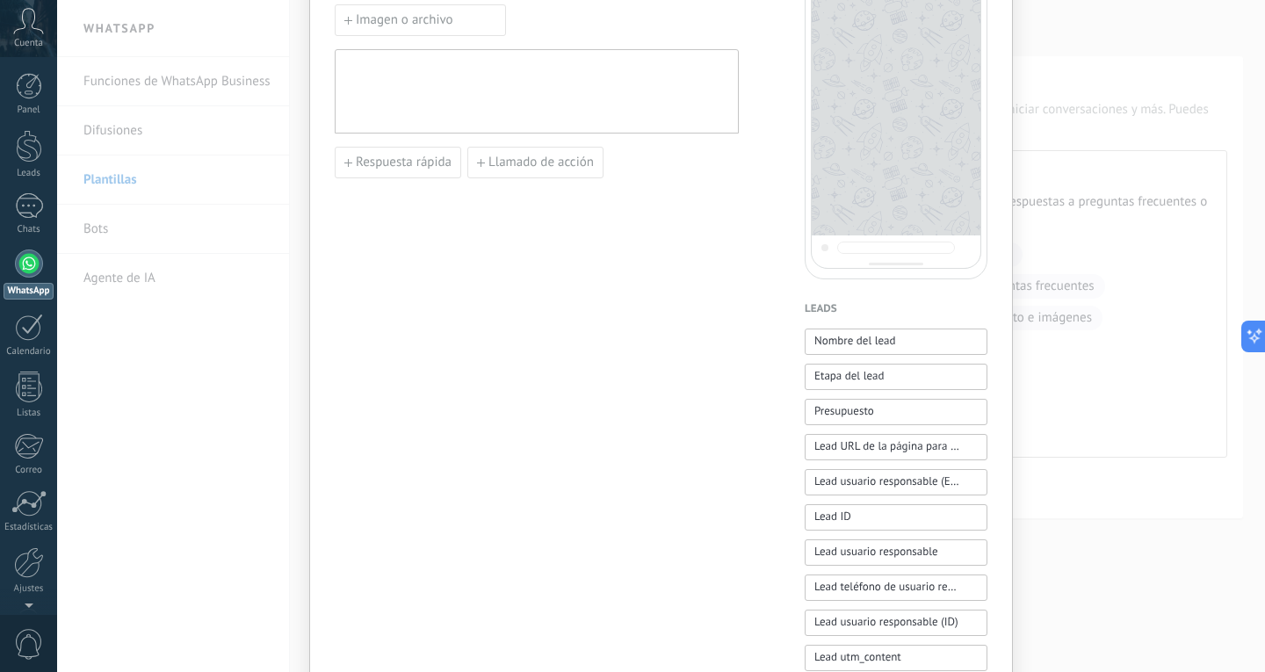
scroll to position [128, 0]
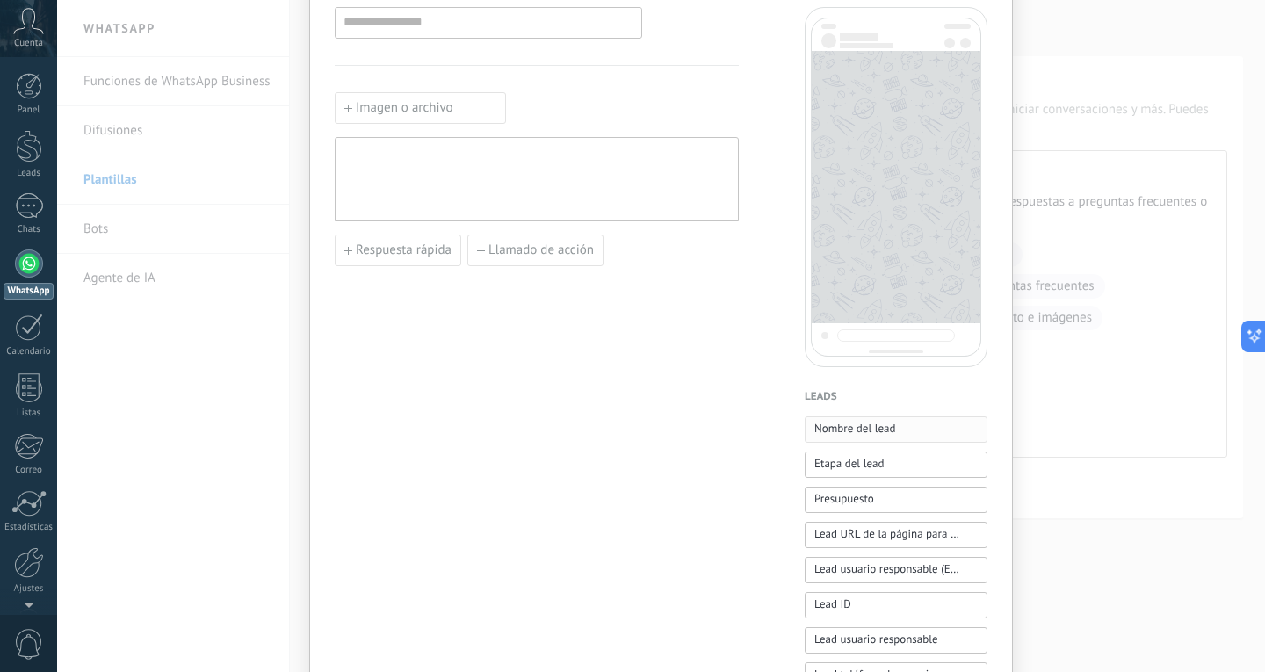
click at [870, 431] on span "Nombre del lead" at bounding box center [856, 429] width 82 height 18
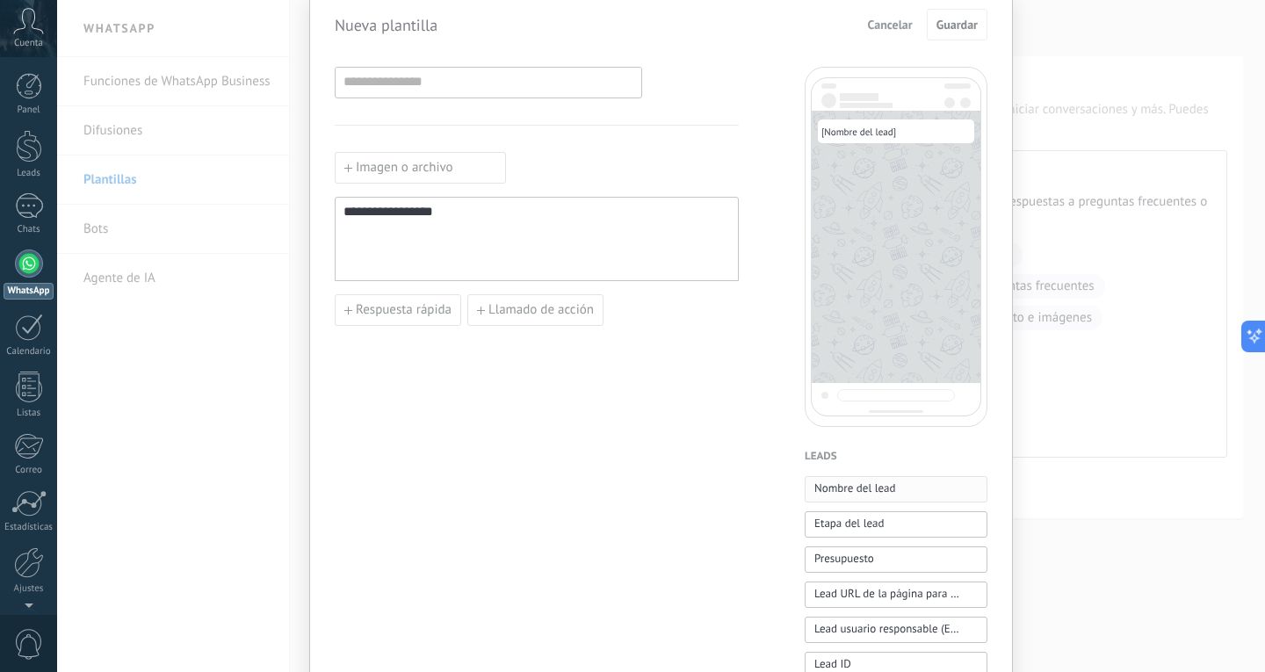
scroll to position [40, 0]
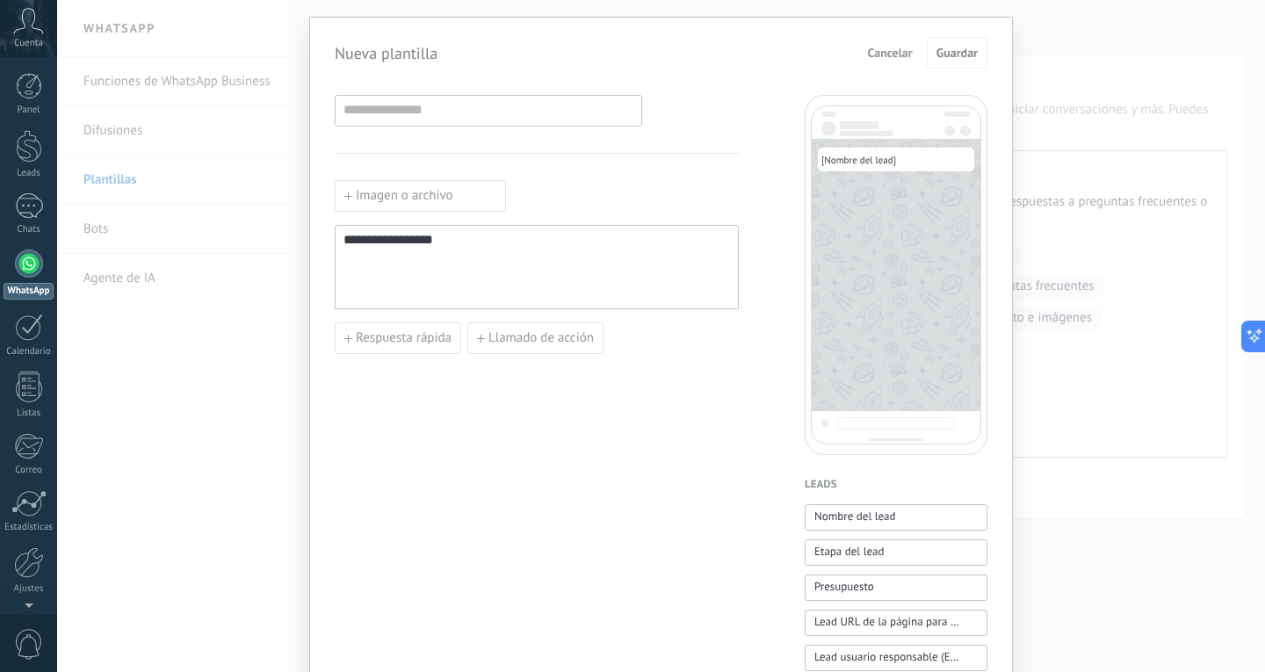
click at [395, 238] on span "**********" at bounding box center [389, 239] width 90 height 13
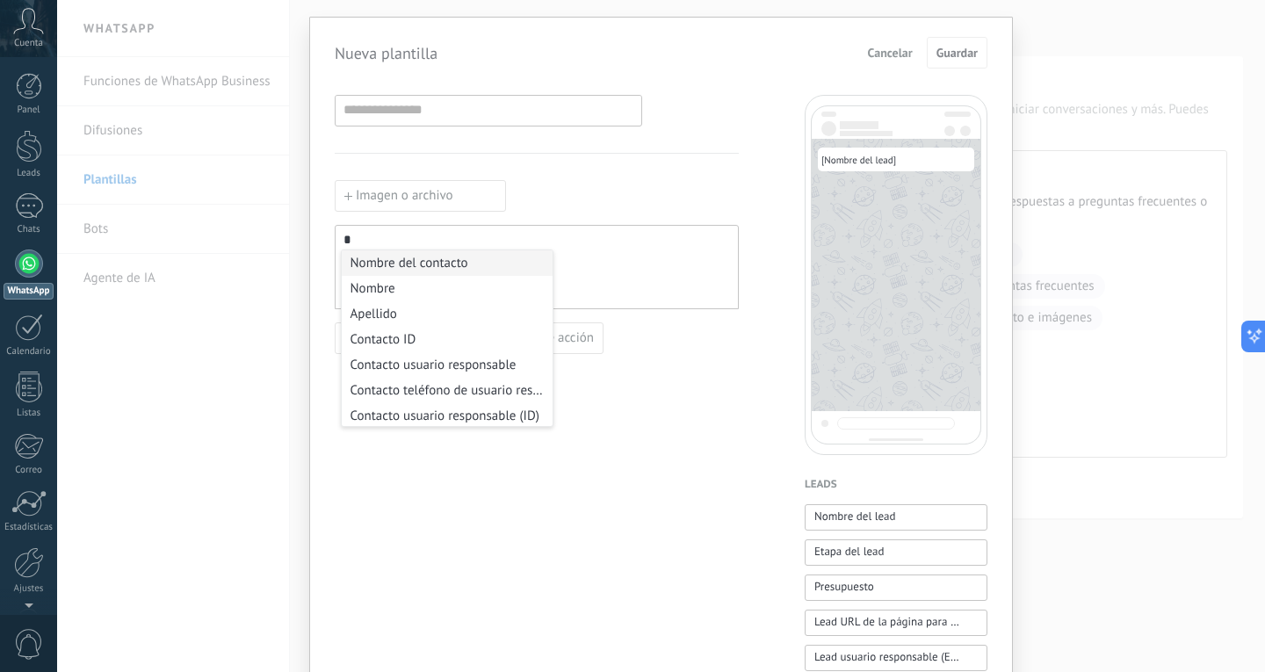
click at [395, 238] on div "*" at bounding box center [537, 267] width 387 height 69
click at [570, 248] on div "*" at bounding box center [537, 267] width 387 height 69
click at [648, 265] on div "*" at bounding box center [537, 267] width 387 height 69
click at [674, 337] on div "Respuesta rápida Llamado de acción" at bounding box center [537, 338] width 404 height 32
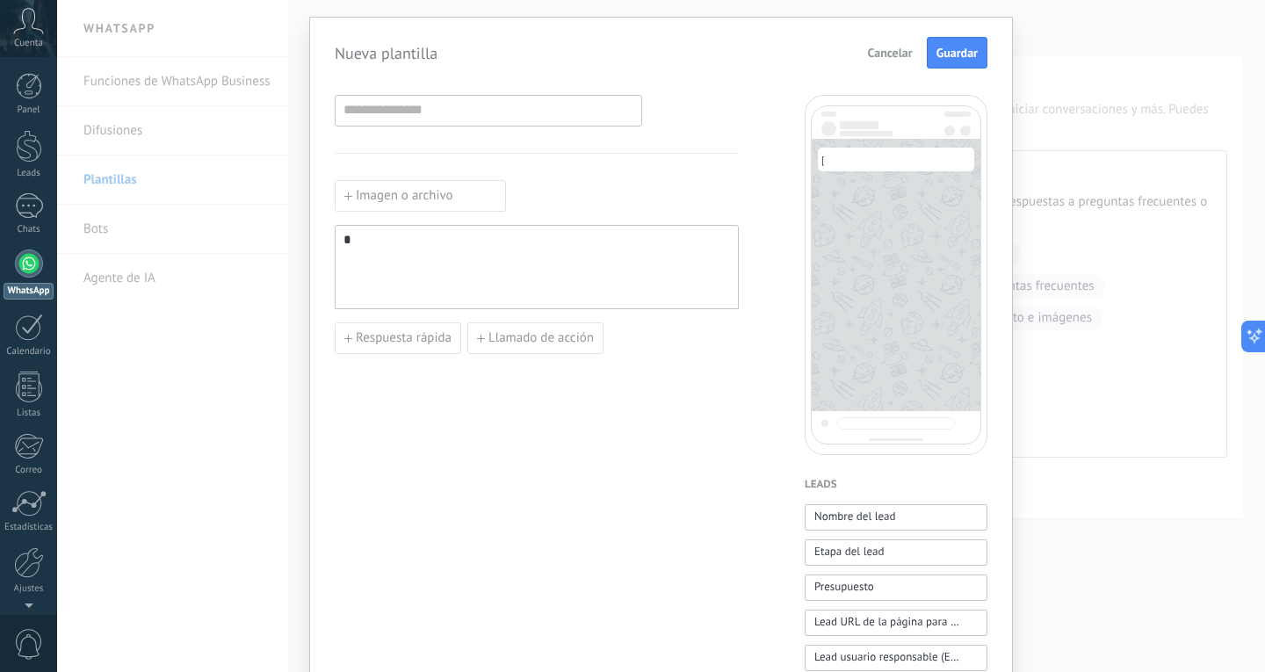
click at [378, 228] on div "*" at bounding box center [537, 267] width 404 height 84
click at [373, 243] on div "*" at bounding box center [537, 267] width 387 height 69
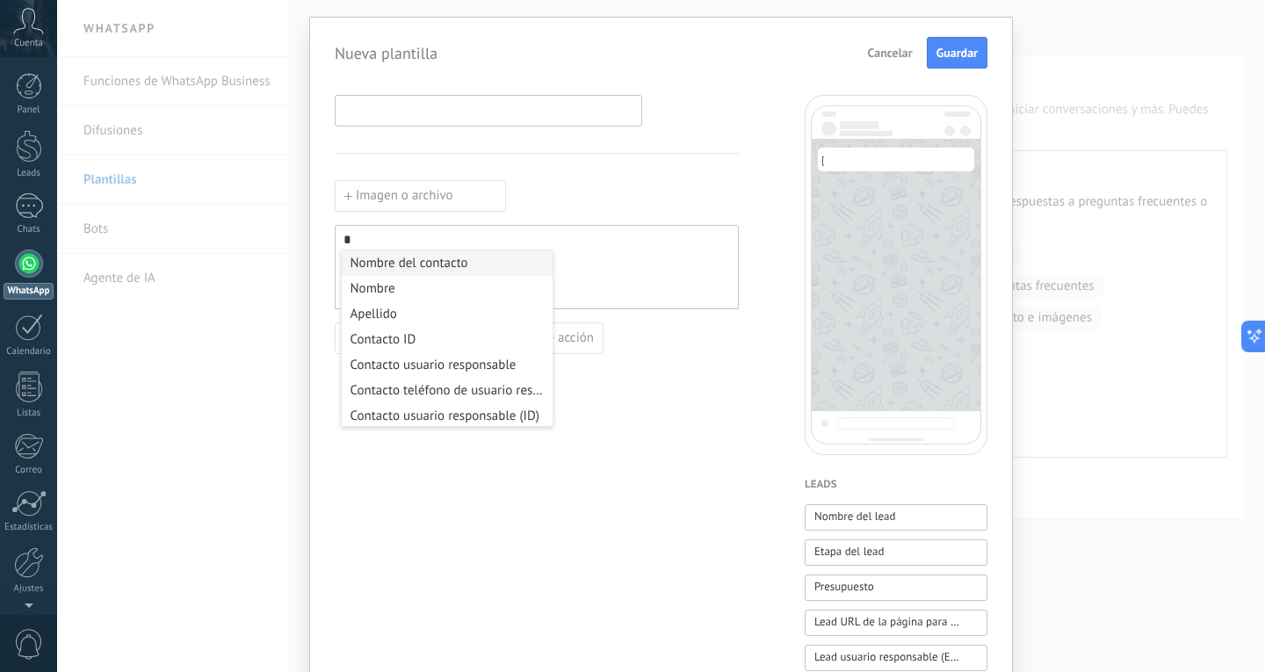
click at [388, 120] on input at bounding box center [489, 110] width 306 height 28
